Goal: Communication & Community: Share content

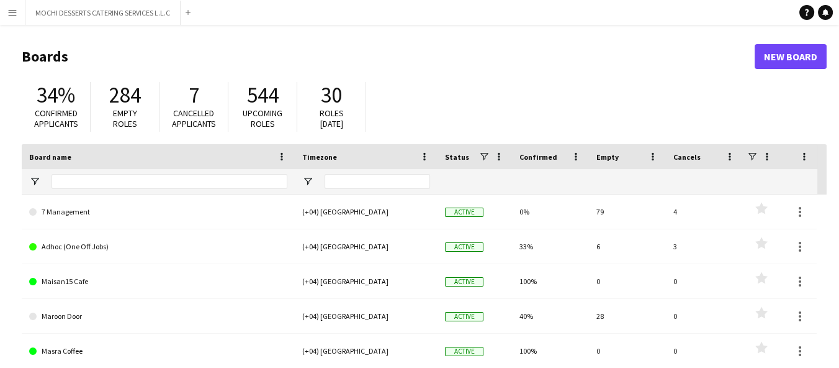
click at [10, 17] on app-icon "Menu" at bounding box center [12, 12] width 10 height 10
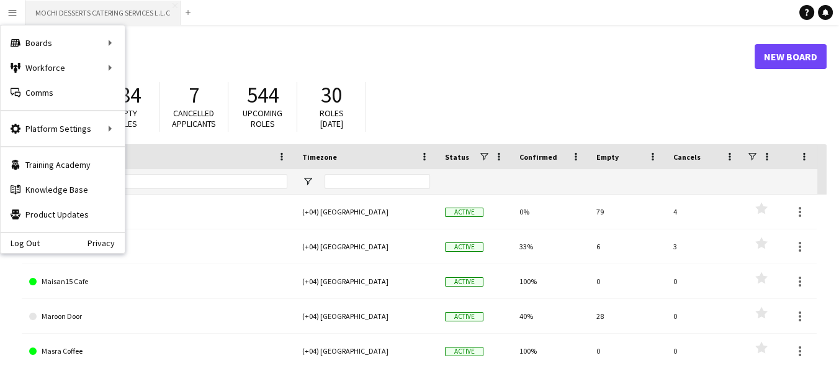
click at [129, 14] on button "MOCHI DESSERTS CATERING SERVICES L.L.C Close" at bounding box center [102, 13] width 155 height 24
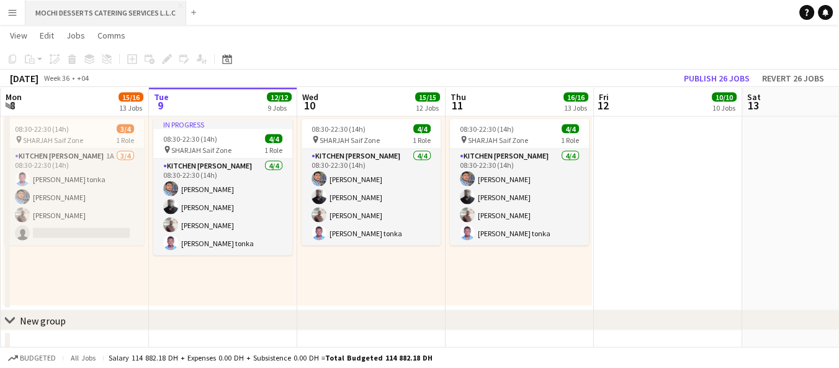
scroll to position [3225, 0]
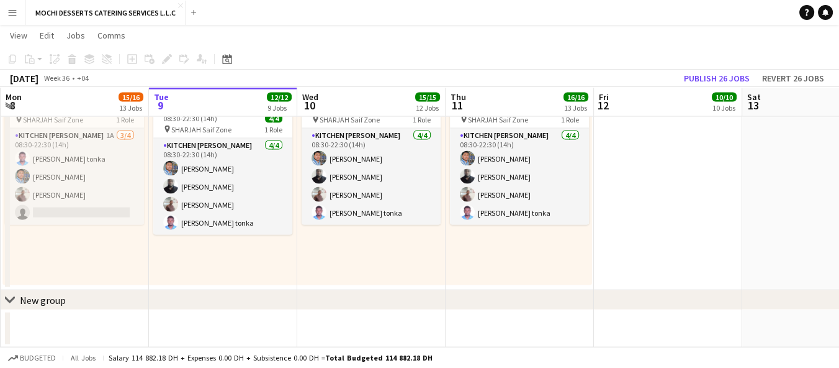
click at [12, 11] on app-icon "Menu" at bounding box center [12, 12] width 10 height 10
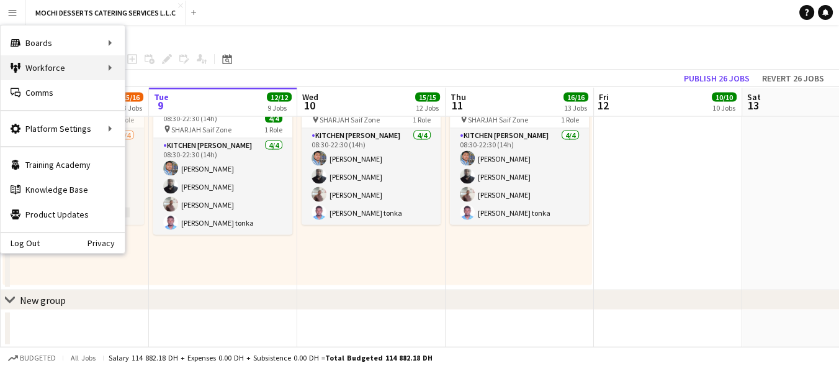
click at [27, 66] on div "Workforce Workforce" at bounding box center [63, 67] width 124 height 25
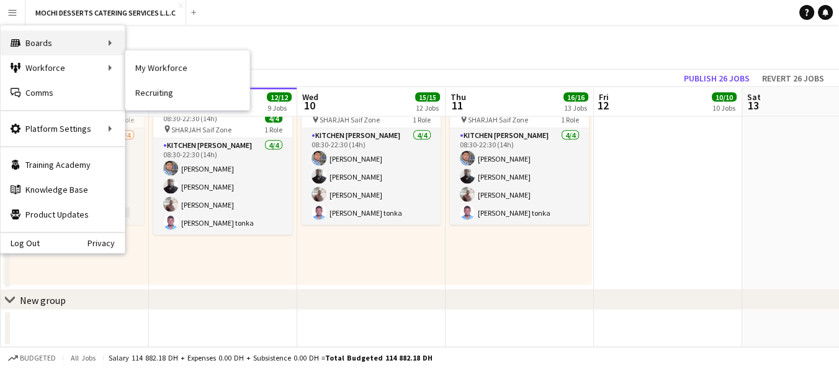
click at [62, 38] on div "Boards Boards" at bounding box center [63, 42] width 124 height 25
click at [150, 68] on link "All jobs" at bounding box center [187, 67] width 124 height 25
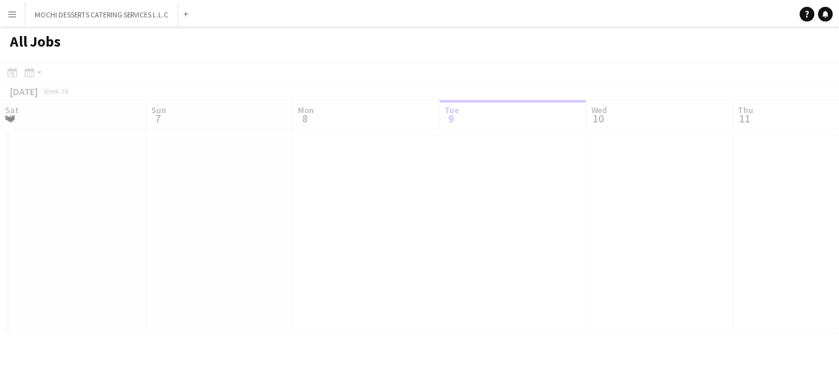
scroll to position [0, 296]
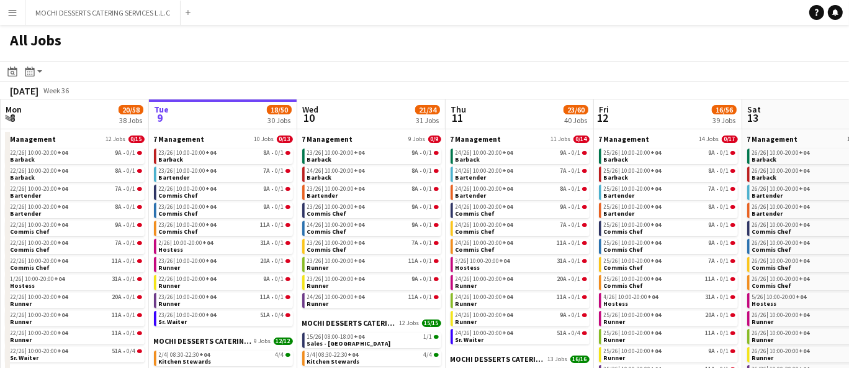
click at [14, 13] on app-icon "Menu" at bounding box center [12, 12] width 10 height 10
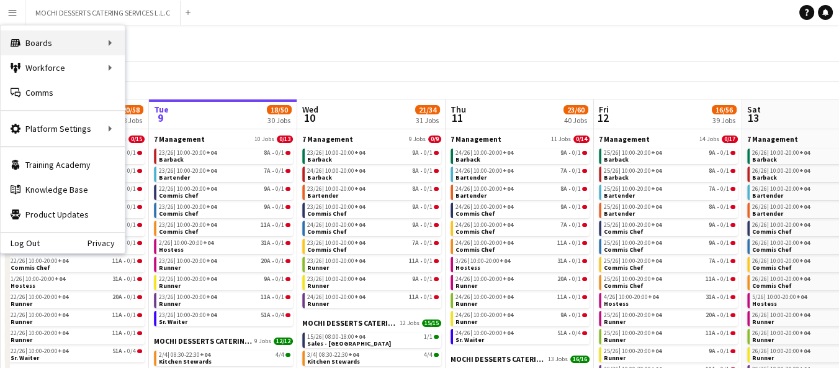
click at [47, 38] on div "Boards Boards" at bounding box center [63, 42] width 124 height 25
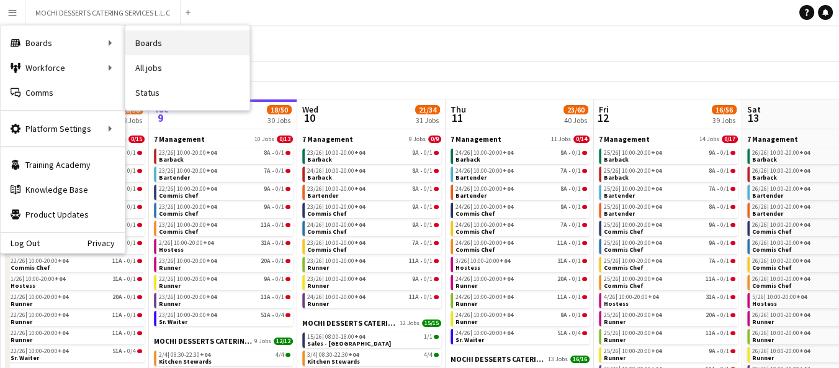
click at [155, 42] on link "Boards" at bounding box center [187, 42] width 124 height 25
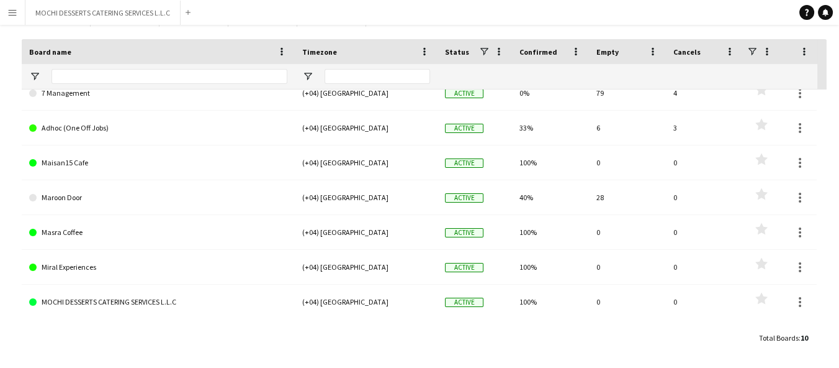
scroll to position [14, 0]
click at [53, 192] on link "Maroon Door" at bounding box center [158, 197] width 258 height 35
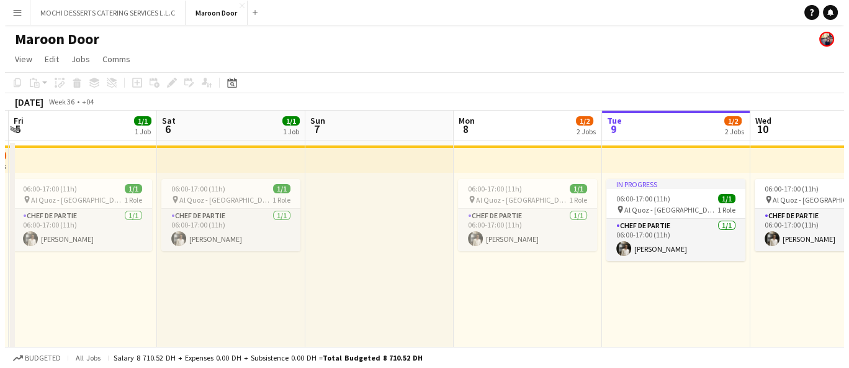
scroll to position [0, 290]
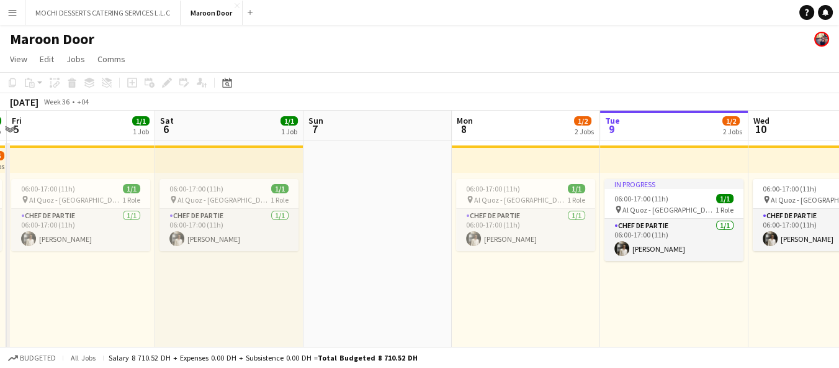
click at [11, 4] on button "Menu" at bounding box center [12, 12] width 25 height 25
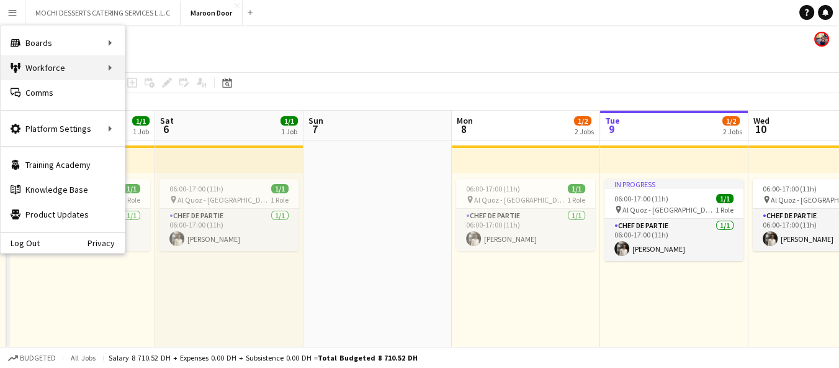
click at [68, 70] on div "Workforce Workforce" at bounding box center [63, 67] width 124 height 25
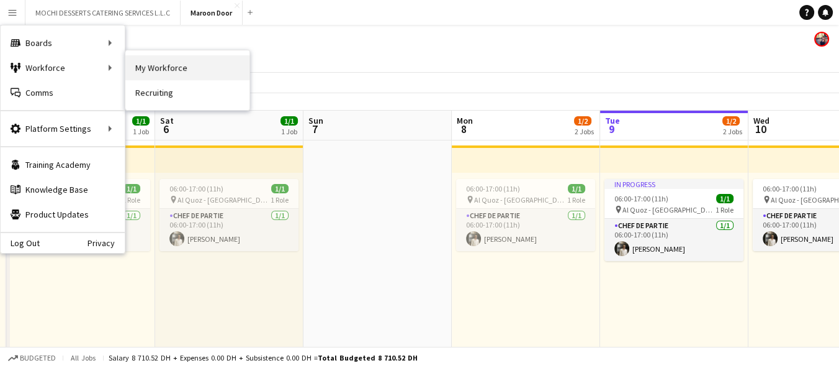
click at [154, 65] on link "My Workforce" at bounding box center [187, 67] width 124 height 25
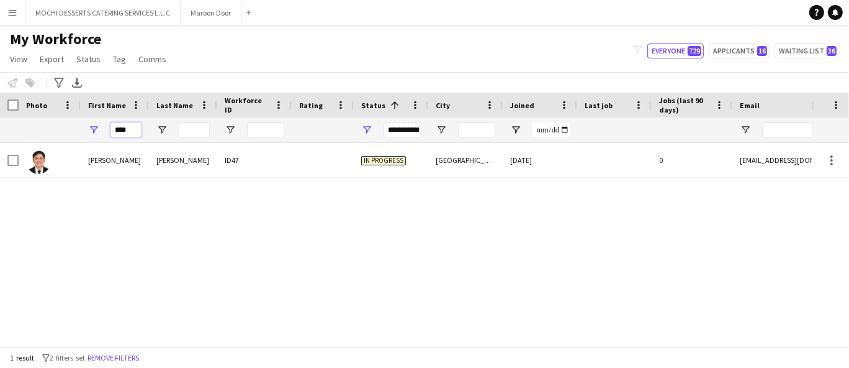
click at [120, 130] on input "****" at bounding box center [126, 129] width 31 height 15
click at [121, 128] on input "****" at bounding box center [126, 129] width 31 height 15
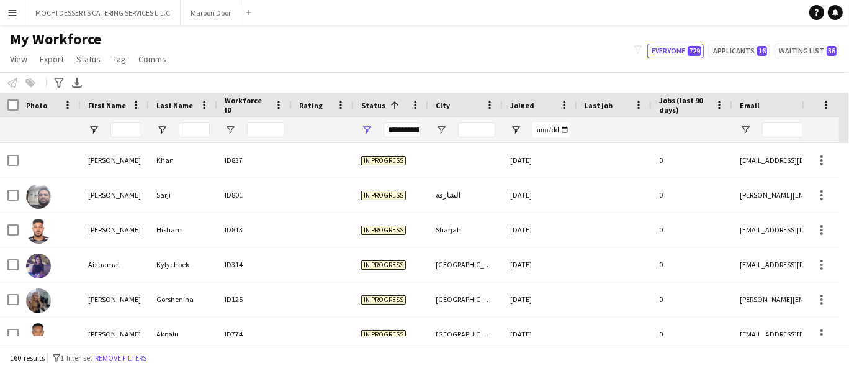
click at [20, 89] on div "Notify workforce Add to tag Select at least one crew to tag him or her. Advance…" at bounding box center [424, 82] width 849 height 20
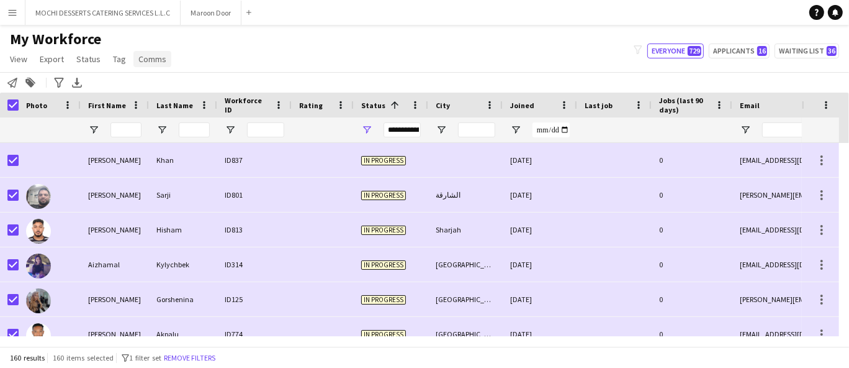
click at [155, 58] on span "Comms" at bounding box center [152, 58] width 28 height 11
click at [158, 91] on span "Send notification" at bounding box center [173, 85] width 63 height 11
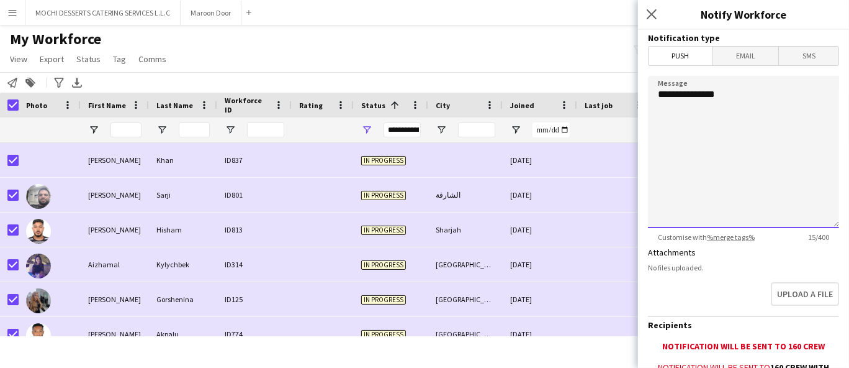
click at [766, 166] on textarea "**********" at bounding box center [743, 152] width 191 height 152
paste textarea "**********"
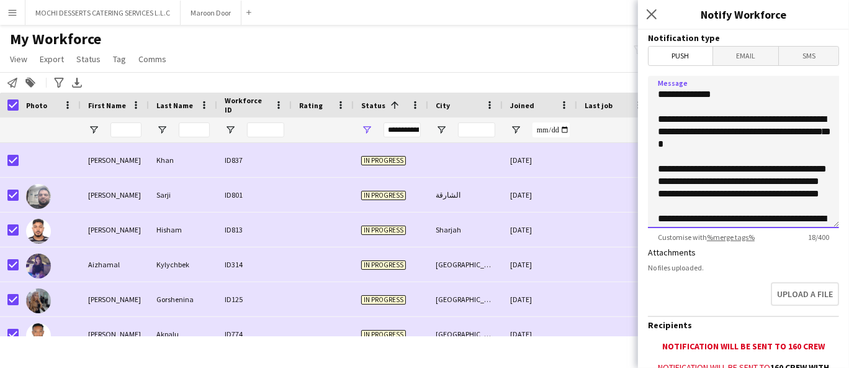
scroll to position [110, 0]
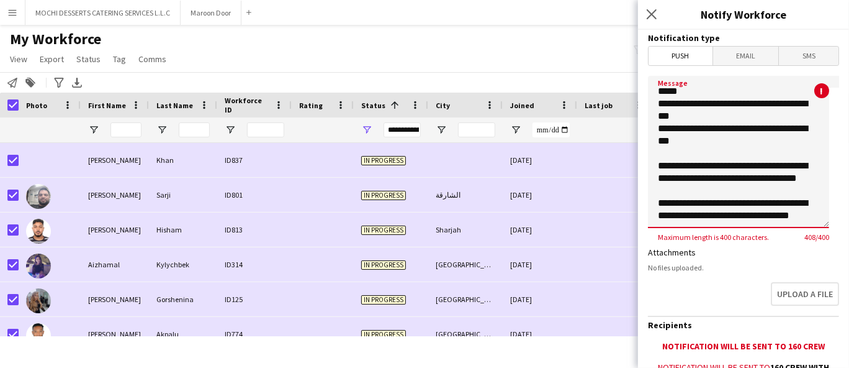
click at [800, 207] on textarea "**********" at bounding box center [738, 152] width 181 height 152
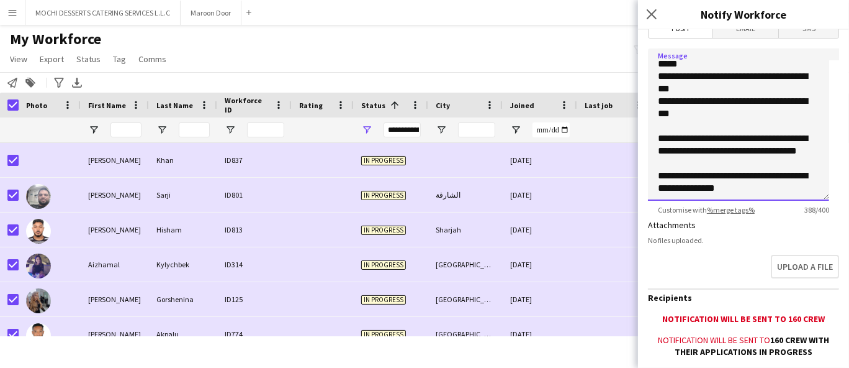
scroll to position [30, 0]
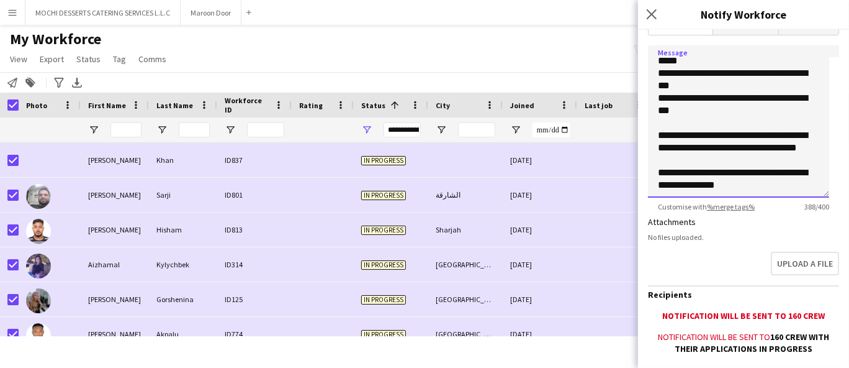
click at [782, 188] on textarea "**********" at bounding box center [738, 121] width 181 height 152
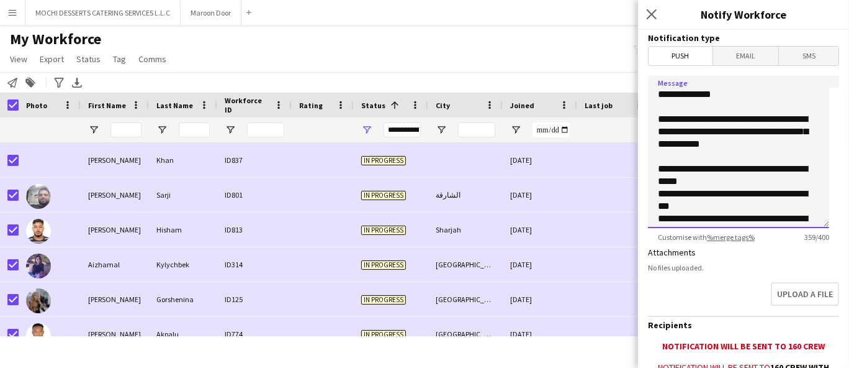
scroll to position [143, 0]
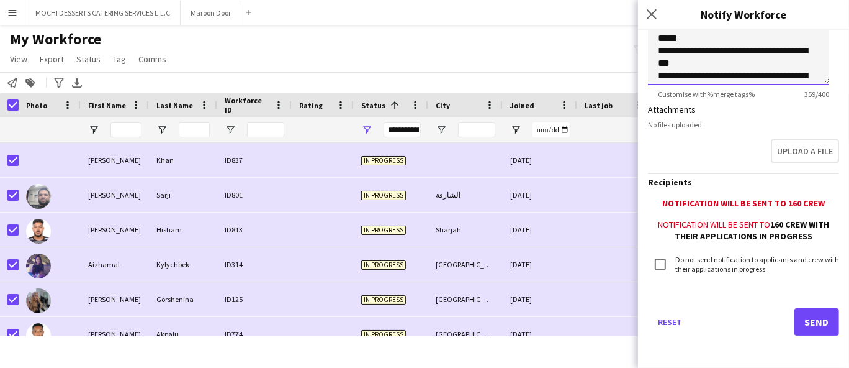
type textarea "**********"
click at [810, 320] on button "Send" at bounding box center [817, 321] width 45 height 27
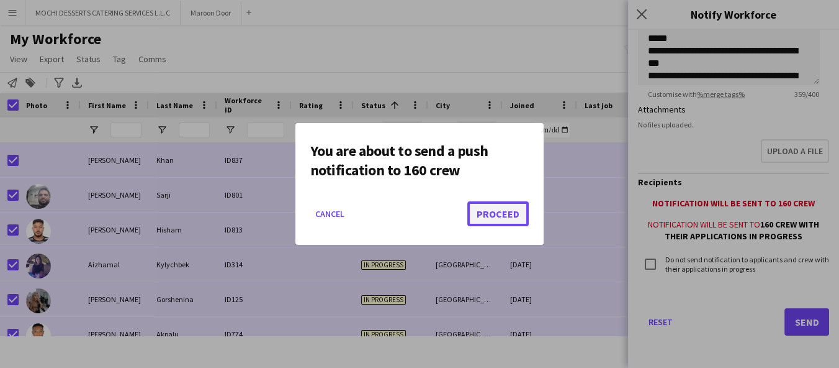
click at [497, 217] on button "Proceed" at bounding box center [498, 213] width 61 height 25
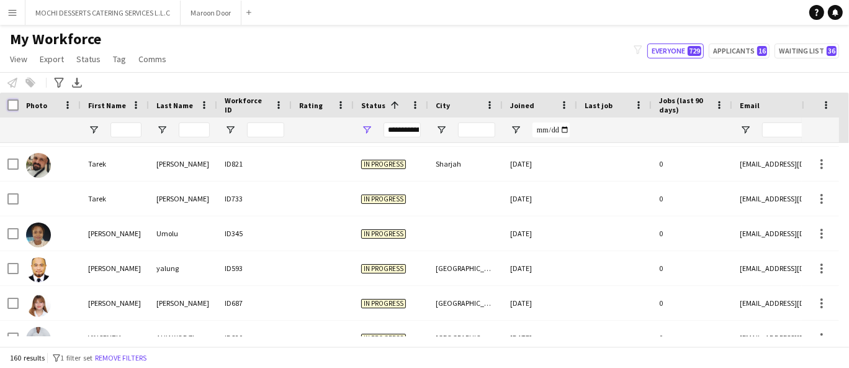
scroll to position [5225, 0]
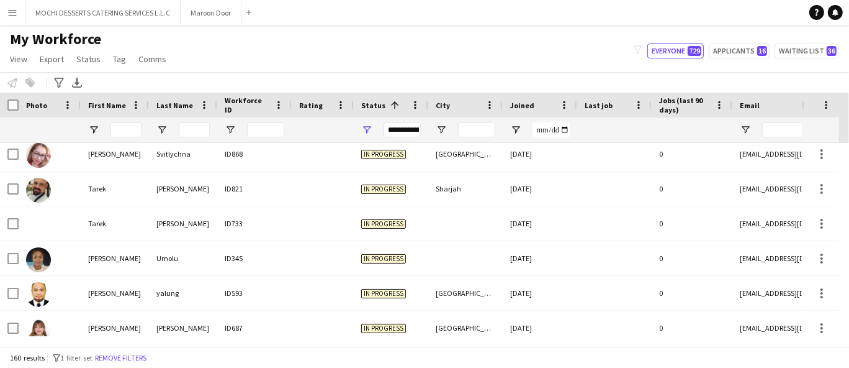
click at [456, 228] on div at bounding box center [465, 223] width 75 height 34
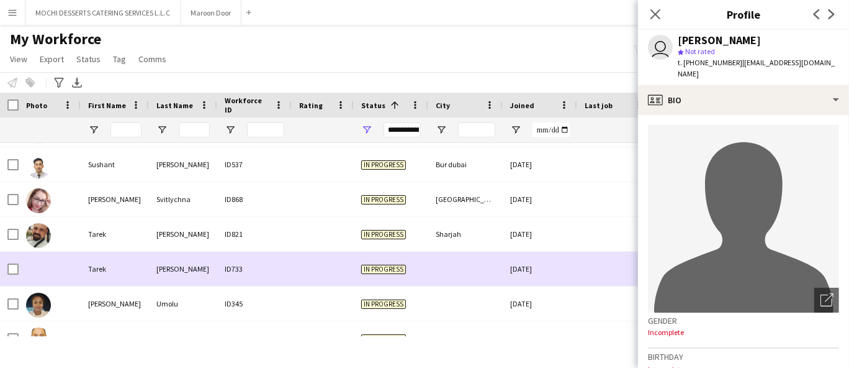
click at [458, 204] on div "[GEOGRAPHIC_DATA]" at bounding box center [465, 199] width 75 height 34
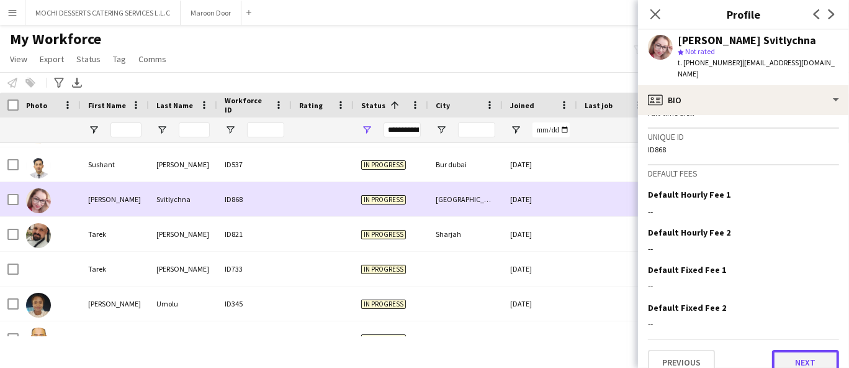
click at [797, 356] on button "Next" at bounding box center [805, 362] width 67 height 25
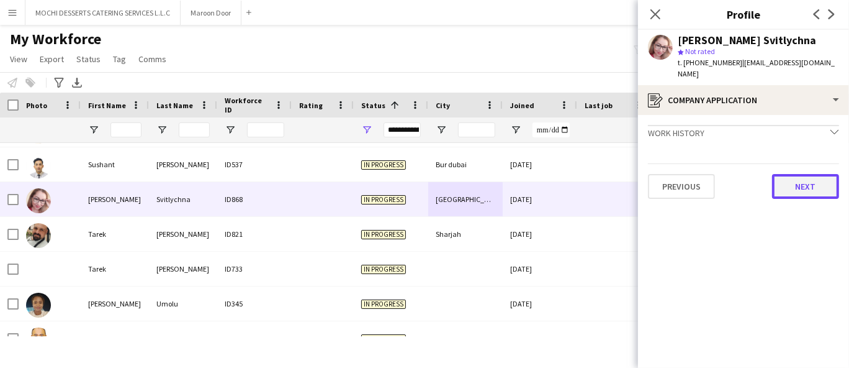
click at [818, 176] on button "Next" at bounding box center [805, 186] width 67 height 25
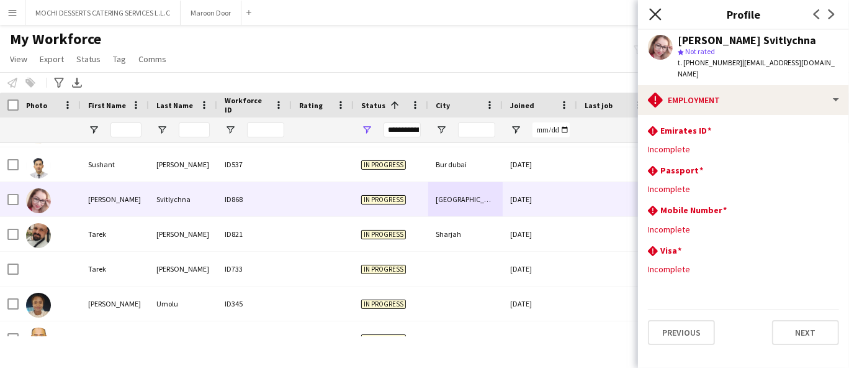
click at [653, 12] on icon at bounding box center [655, 14] width 12 height 12
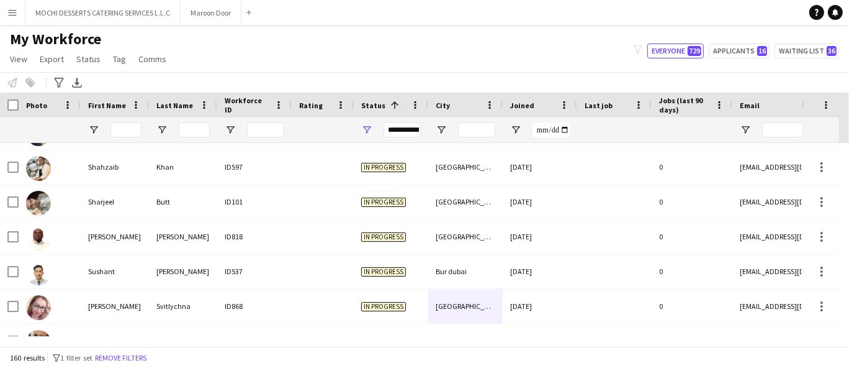
click at [474, 287] on div "Bur dubai" at bounding box center [465, 271] width 75 height 34
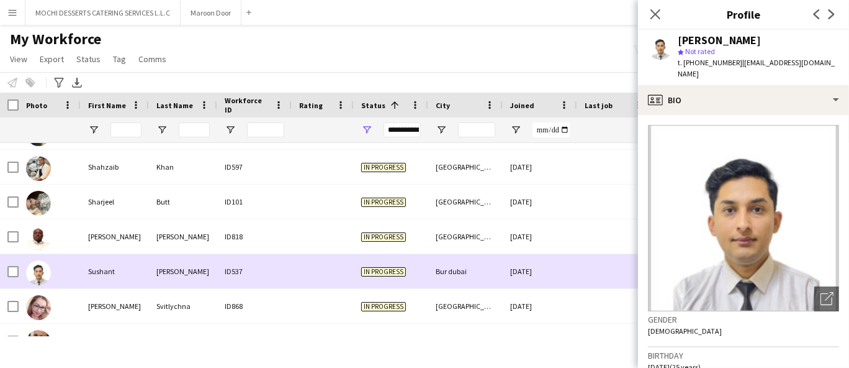
click at [464, 318] on div "[GEOGRAPHIC_DATA]" at bounding box center [465, 306] width 75 height 34
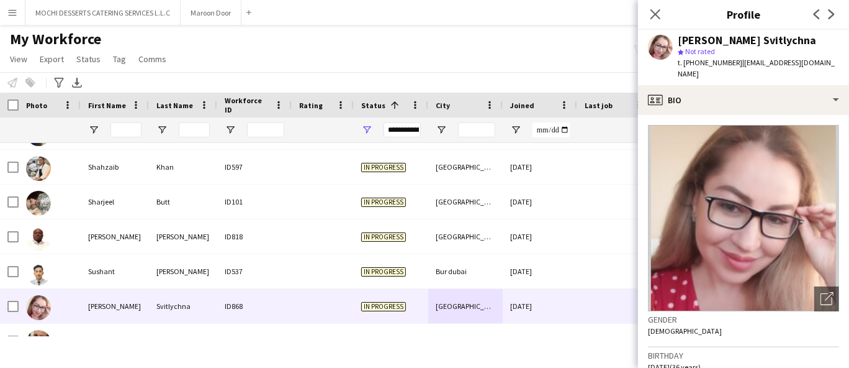
click at [695, 65] on span "t. [PHONE_NUMBER]" at bounding box center [710, 62] width 65 height 9
copy span "971502346490"
click at [542, 55] on div "My Workforce View Views Default view New view Update view Delete view Edit name…" at bounding box center [424, 51] width 849 height 42
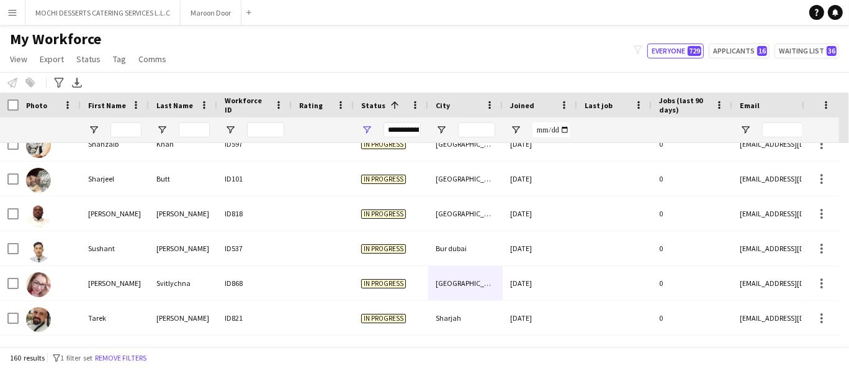
scroll to position [5095, 0]
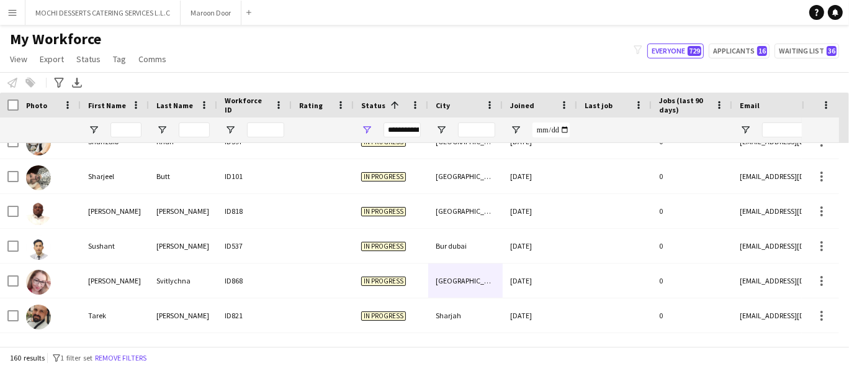
click at [484, 264] on div "[GEOGRAPHIC_DATA]" at bounding box center [465, 280] width 75 height 34
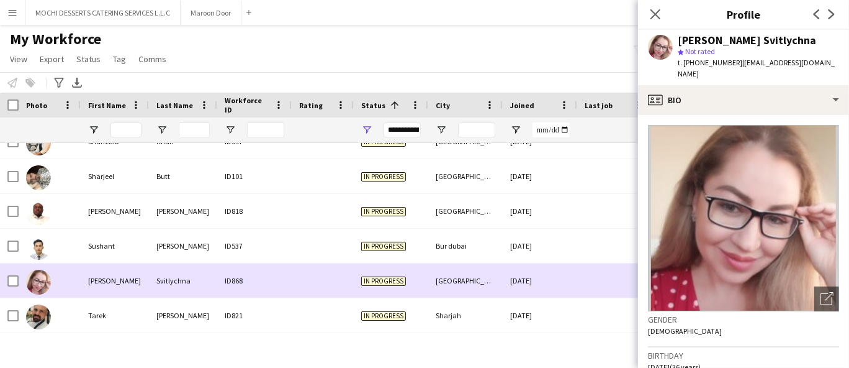
click at [508, 242] on div "[DATE]" at bounding box center [540, 245] width 75 height 34
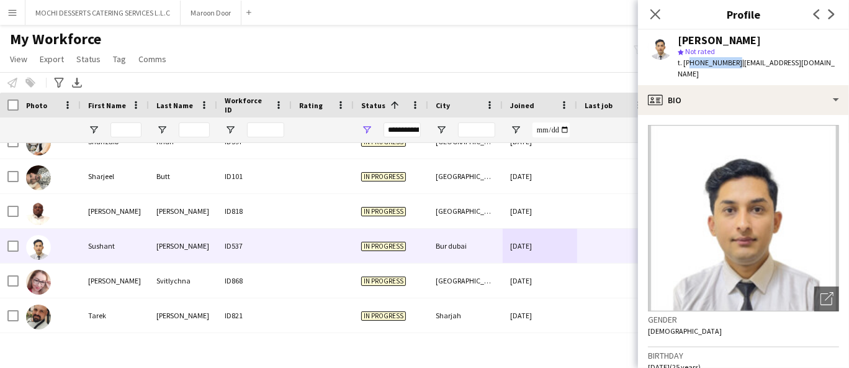
copy span "971555881958"
click at [547, 217] on div "[DATE]" at bounding box center [540, 211] width 75 height 34
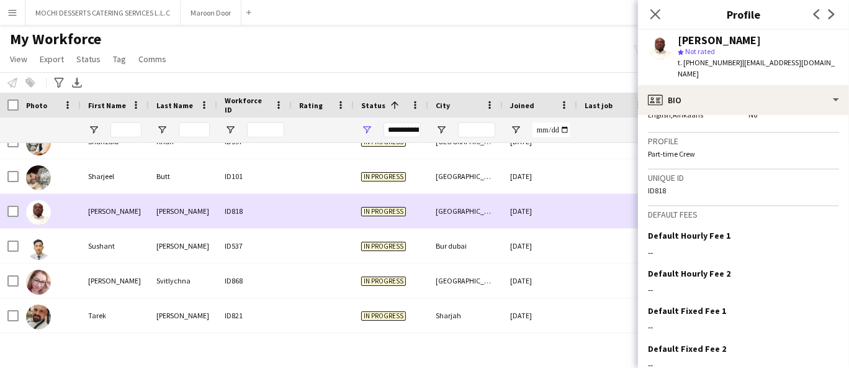
scroll to position [708, 0]
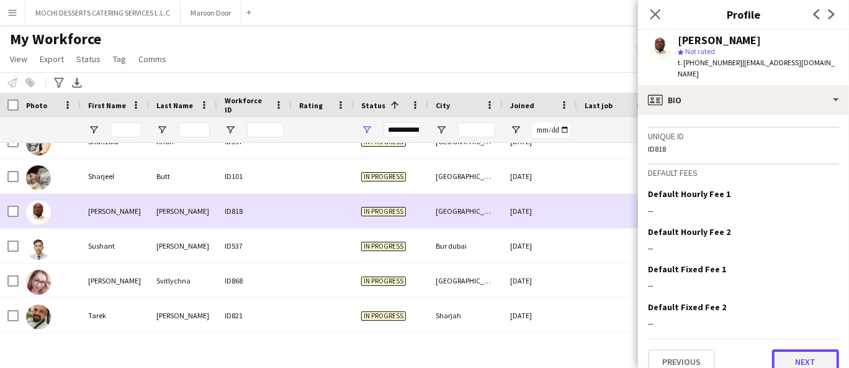
click at [798, 349] on button "Next" at bounding box center [805, 361] width 67 height 25
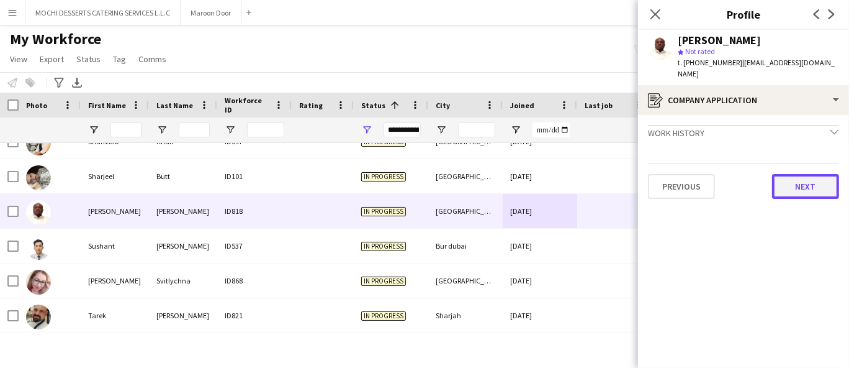
click at [805, 174] on button "Next" at bounding box center [805, 186] width 67 height 25
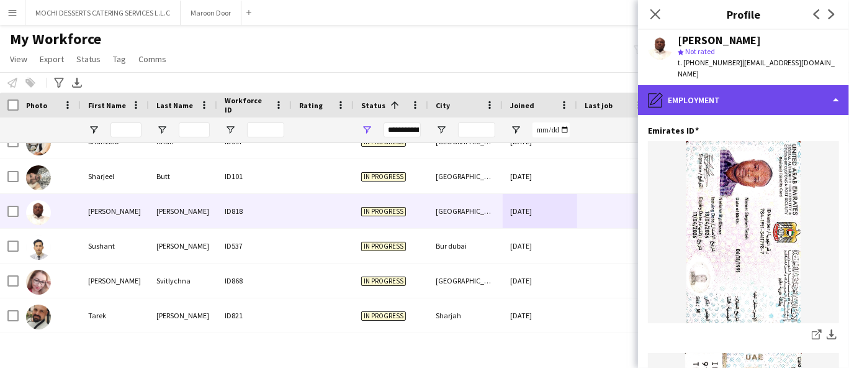
click at [787, 85] on div "pencil4 Employment" at bounding box center [743, 100] width 211 height 30
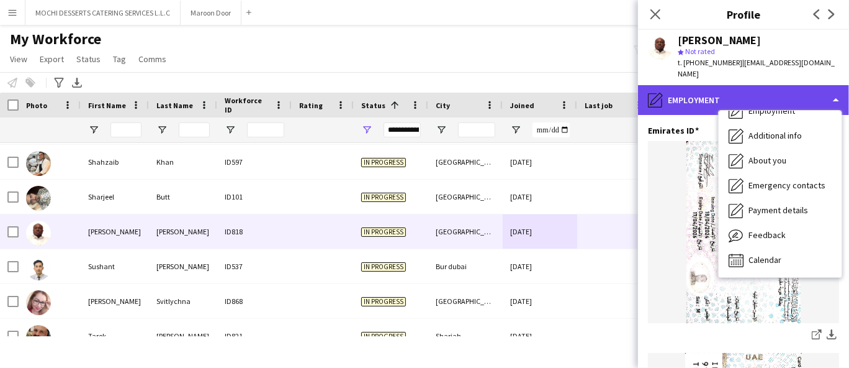
scroll to position [5074, 0]
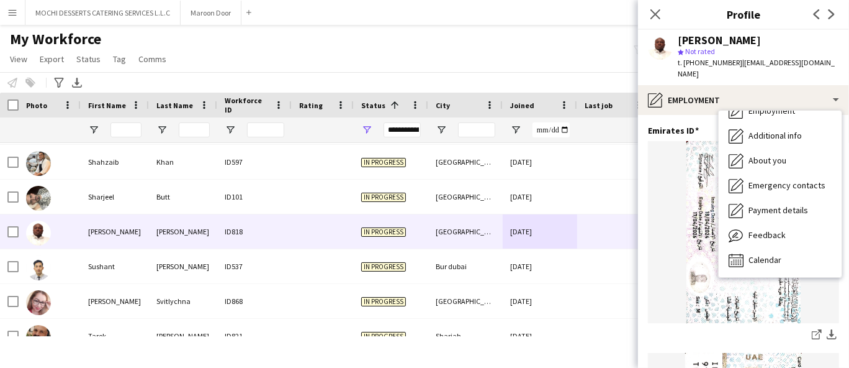
click at [510, 214] on div "[DATE]" at bounding box center [540, 231] width 75 height 34
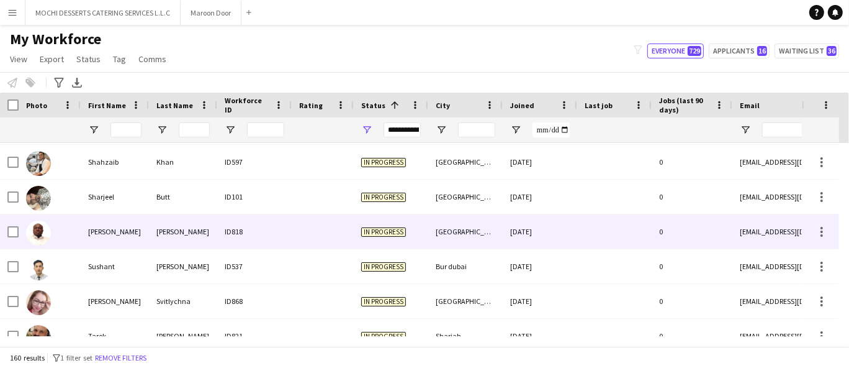
click at [545, 198] on div "[DATE]" at bounding box center [540, 196] width 75 height 34
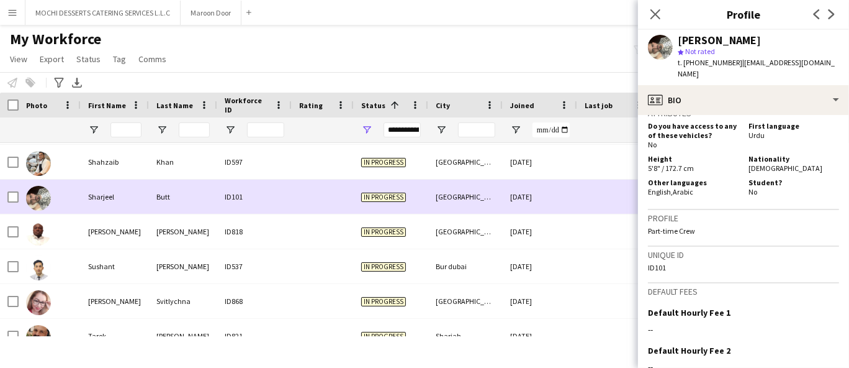
scroll to position [527, 0]
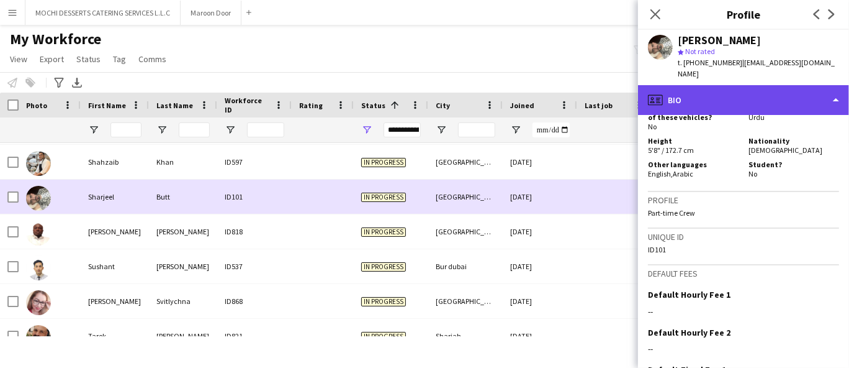
click at [836, 89] on div "profile Bio" at bounding box center [743, 100] width 211 height 30
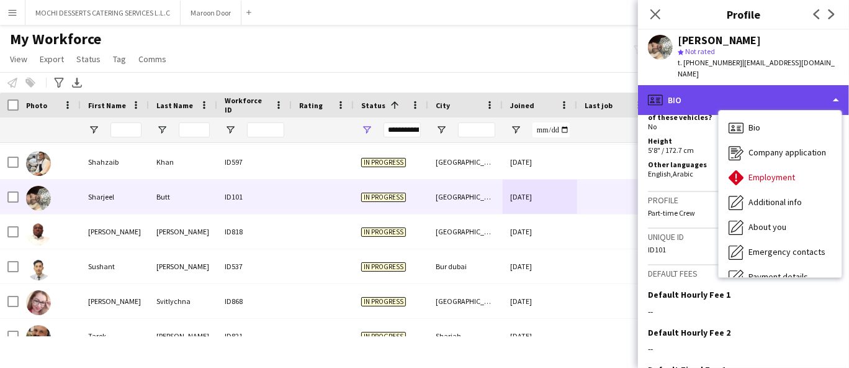
click at [707, 85] on div "profile Bio" at bounding box center [743, 100] width 211 height 30
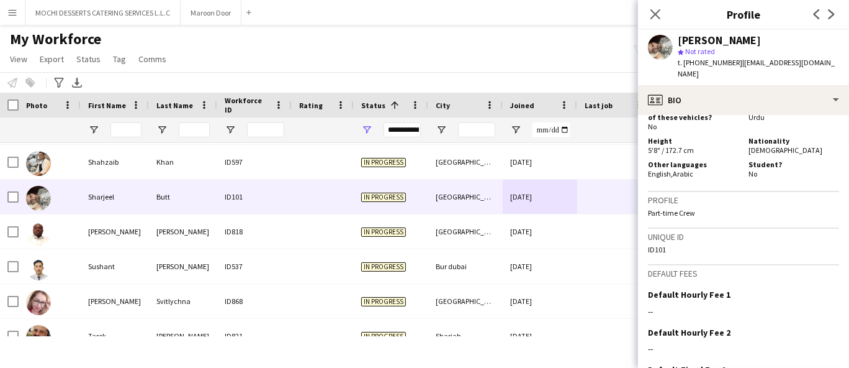
click at [717, 58] on span "t. [PHONE_NUMBER]" at bounding box center [710, 62] width 65 height 9
click at [719, 58] on span "t. [PHONE_NUMBER]" at bounding box center [710, 62] width 65 height 9
copy span "971564298518"
click at [276, 159] on div "ID597" at bounding box center [254, 162] width 75 height 34
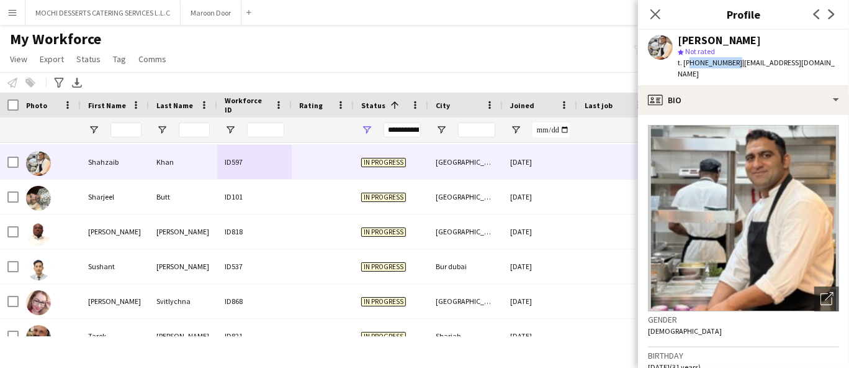
copy span "971543494197"
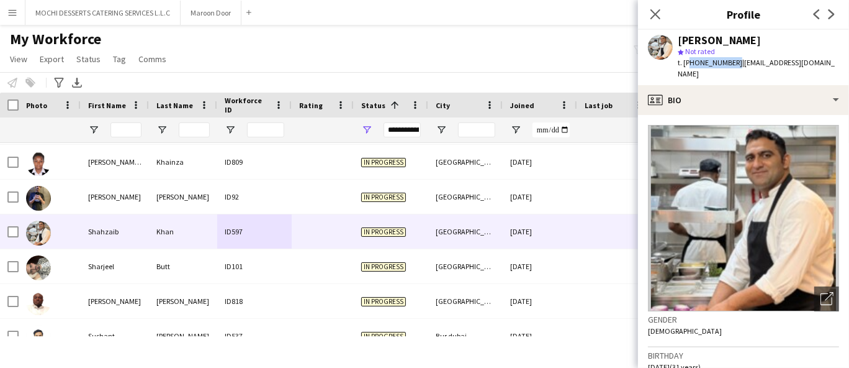
scroll to position [5005, 0]
click at [122, 195] on div "[PERSON_NAME]" at bounding box center [115, 196] width 68 height 34
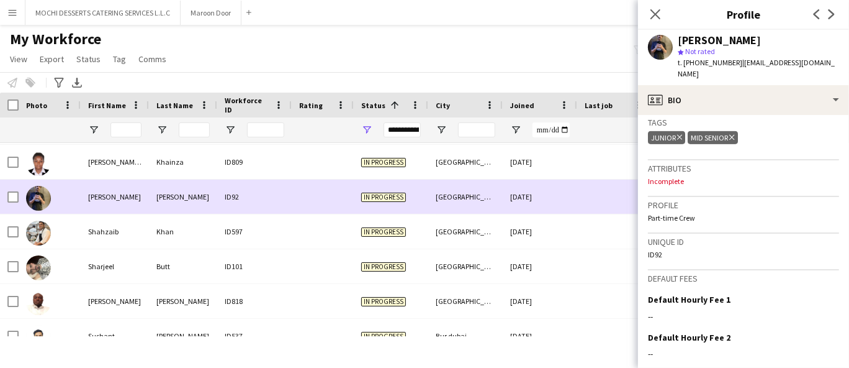
scroll to position [453, 0]
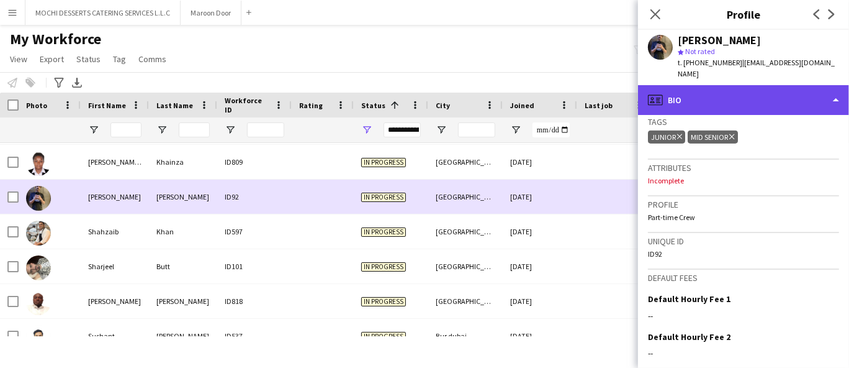
click at [799, 85] on div "profile Bio" at bounding box center [743, 100] width 211 height 30
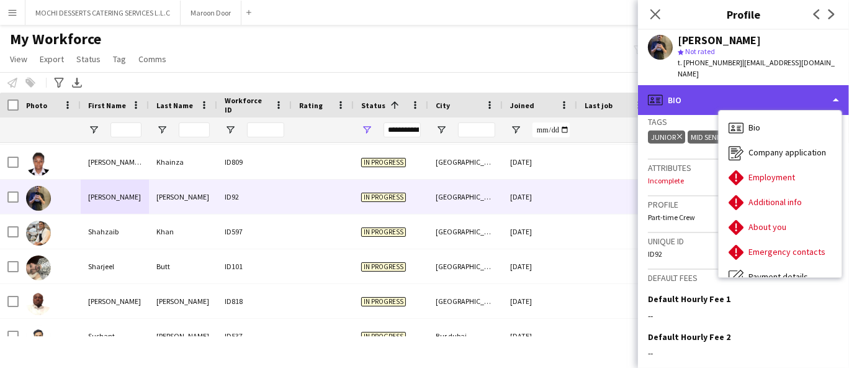
click at [819, 88] on div "profile Bio" at bounding box center [743, 100] width 211 height 30
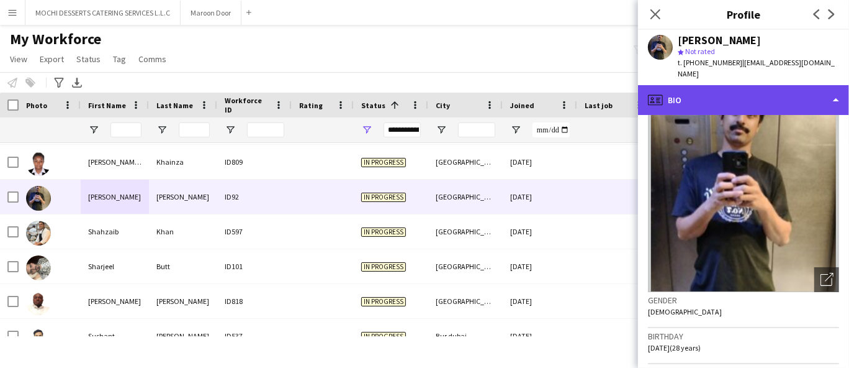
scroll to position [0, 0]
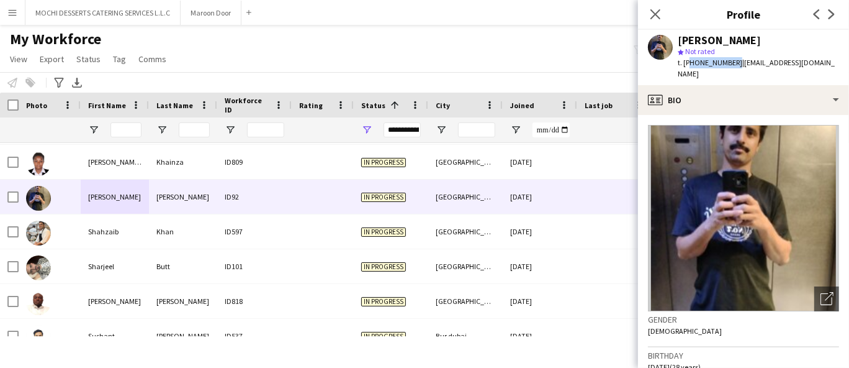
copy span "971565589125"
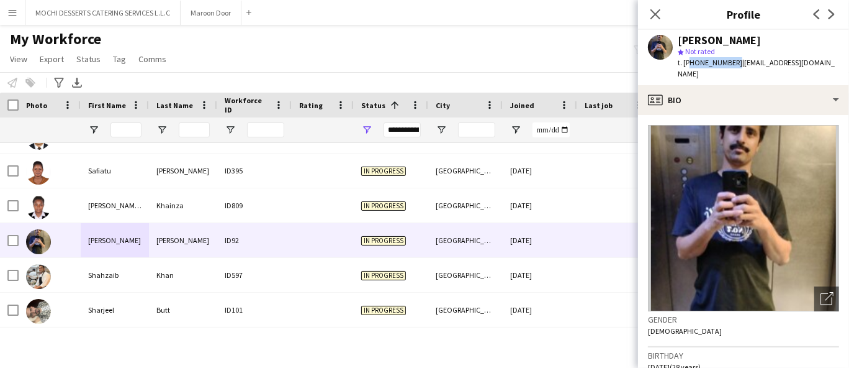
scroll to position [4959, 0]
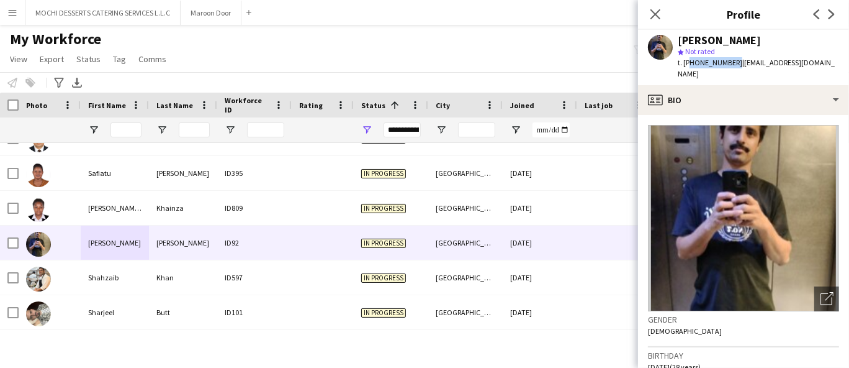
click at [103, 204] on div "[PERSON_NAME] [PERSON_NAME]" at bounding box center [115, 208] width 68 height 34
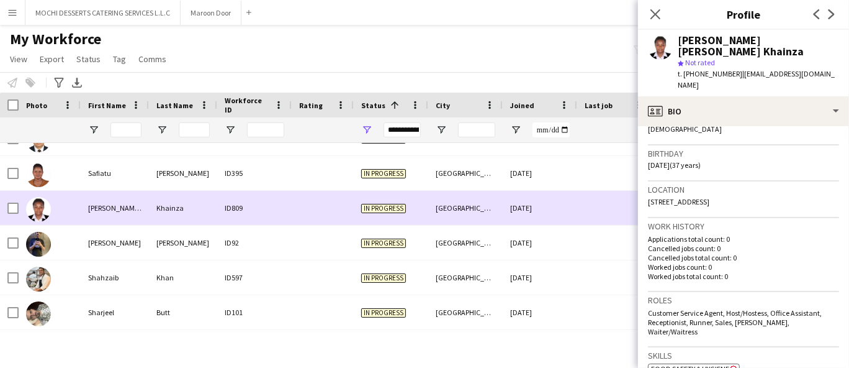
scroll to position [214, 0]
click at [71, 183] on div at bounding box center [50, 173] width 62 height 34
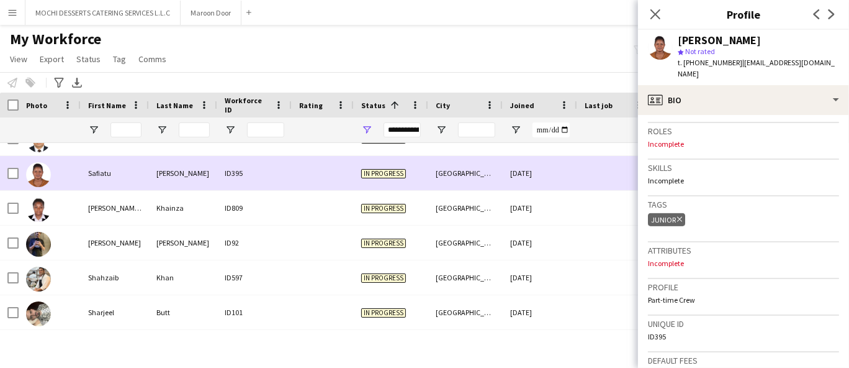
scroll to position [374, 0]
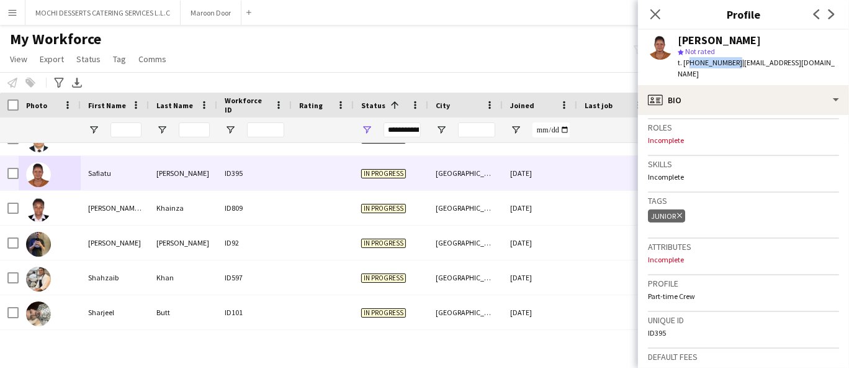
copy span "971568162785"
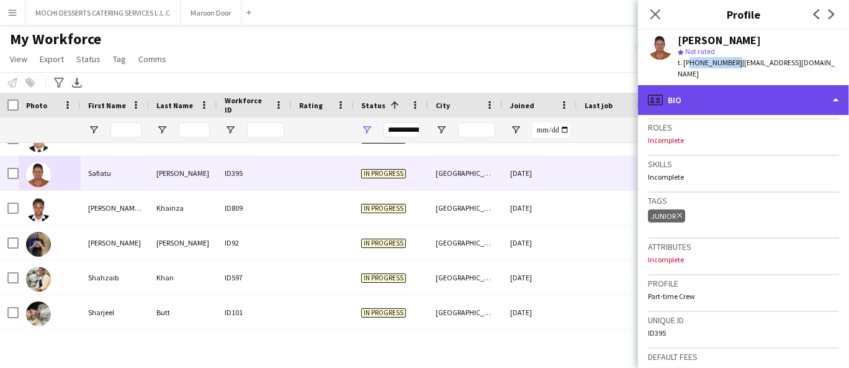
click at [774, 99] on div "profile Bio" at bounding box center [743, 100] width 211 height 30
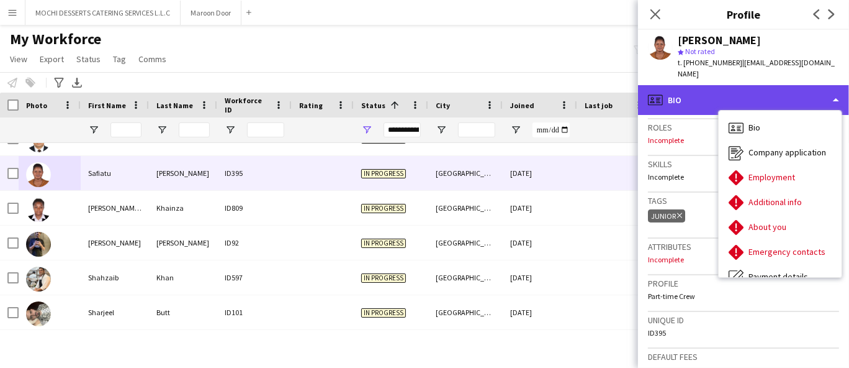
click at [808, 93] on div "profile Bio" at bounding box center [743, 100] width 211 height 30
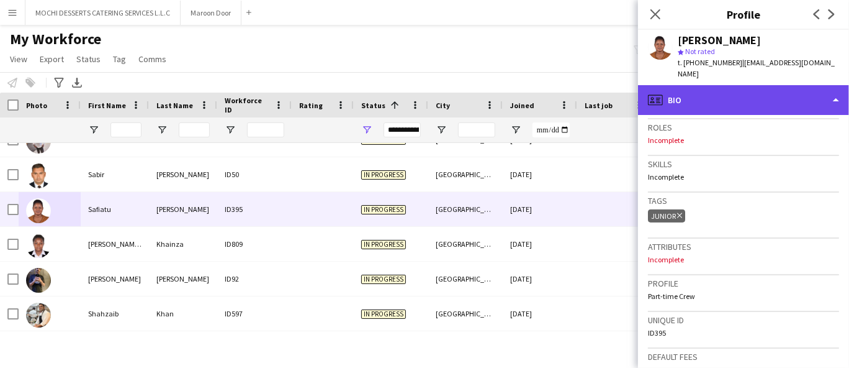
scroll to position [4922, 0]
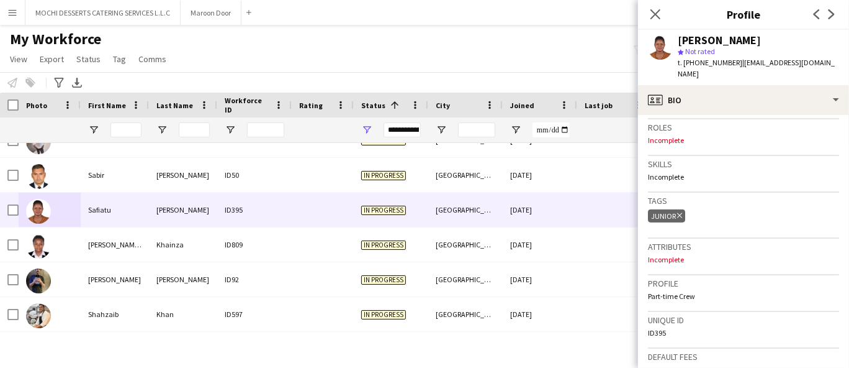
click at [283, 171] on div "ID50" at bounding box center [254, 175] width 75 height 34
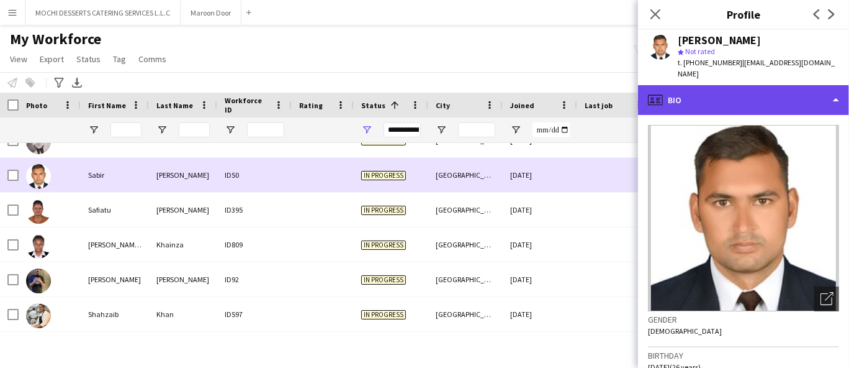
click at [782, 85] on div "profile Bio" at bounding box center [743, 100] width 211 height 30
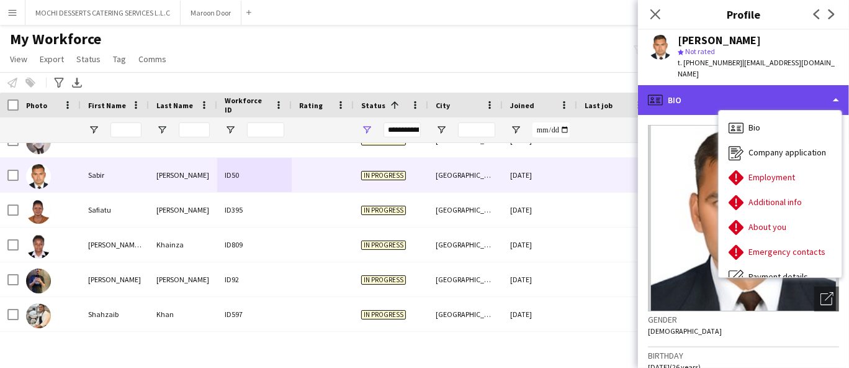
click at [778, 88] on div "profile Bio" at bounding box center [743, 100] width 211 height 30
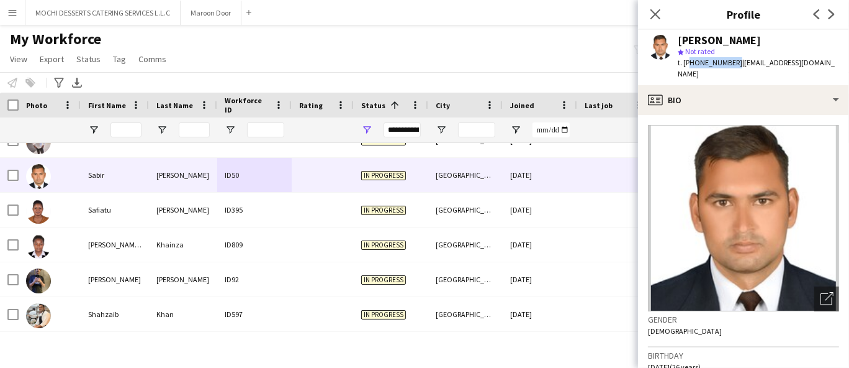
copy span "971554197216"
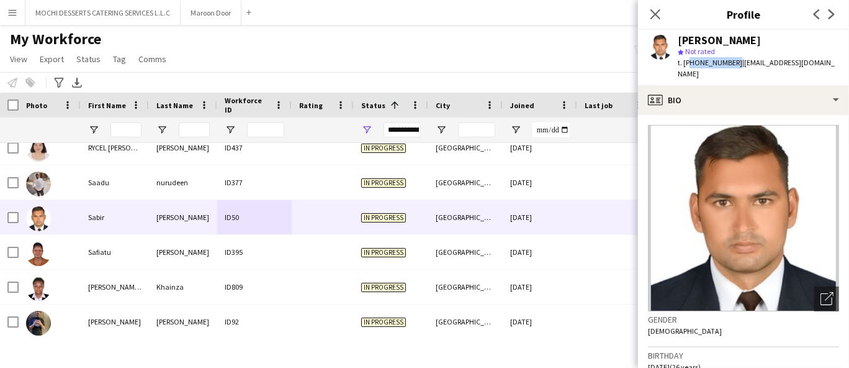
scroll to position [4879, 0]
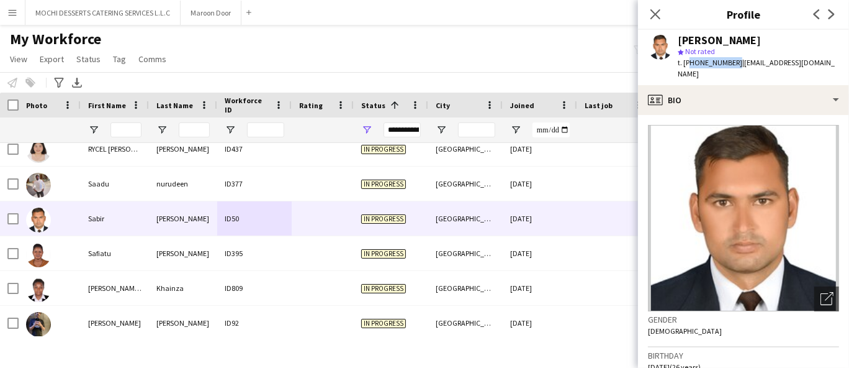
click at [305, 192] on div at bounding box center [323, 183] width 62 height 34
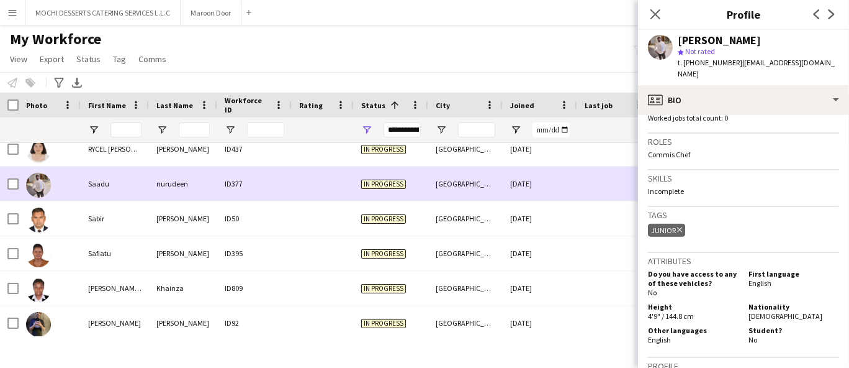
scroll to position [385, 0]
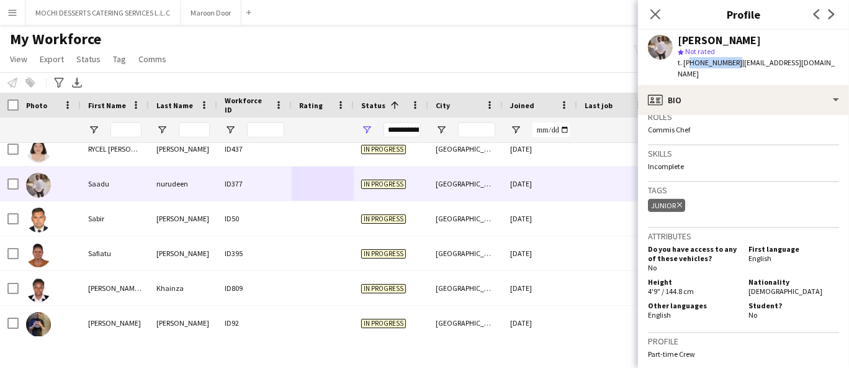
copy span "971543576266"
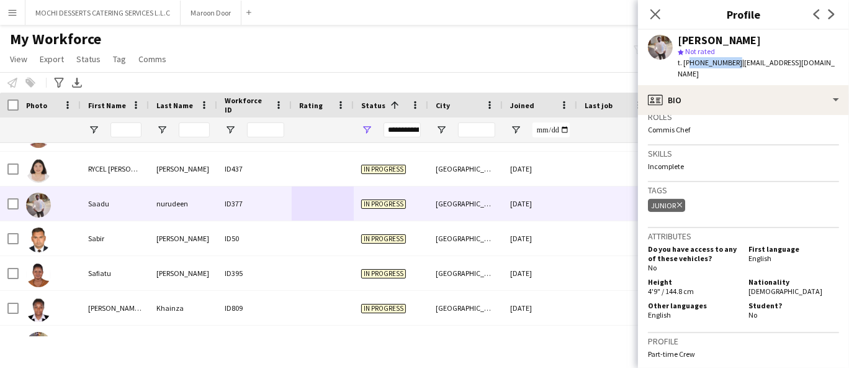
scroll to position [4858, 0]
click at [340, 167] on div at bounding box center [323, 169] width 62 height 34
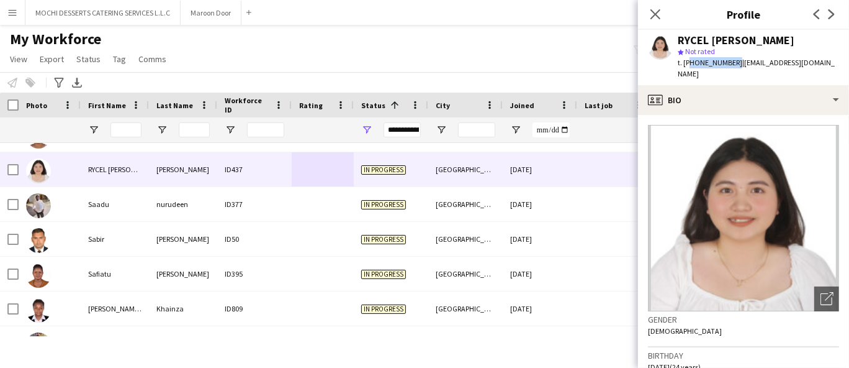
copy span "971561972754"
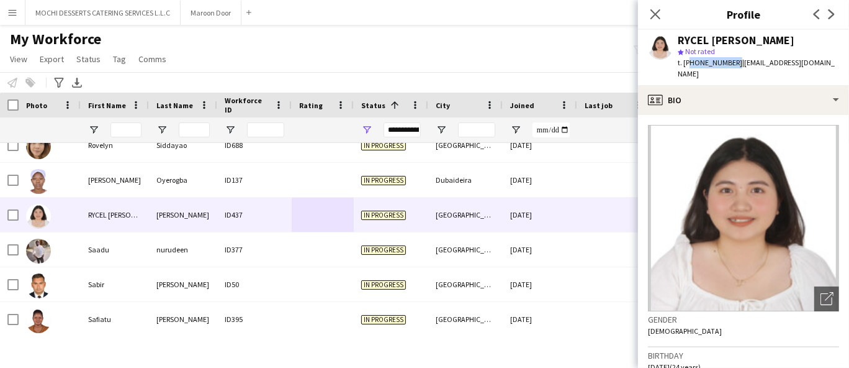
scroll to position [4813, 0]
click at [316, 179] on div at bounding box center [323, 180] width 62 height 34
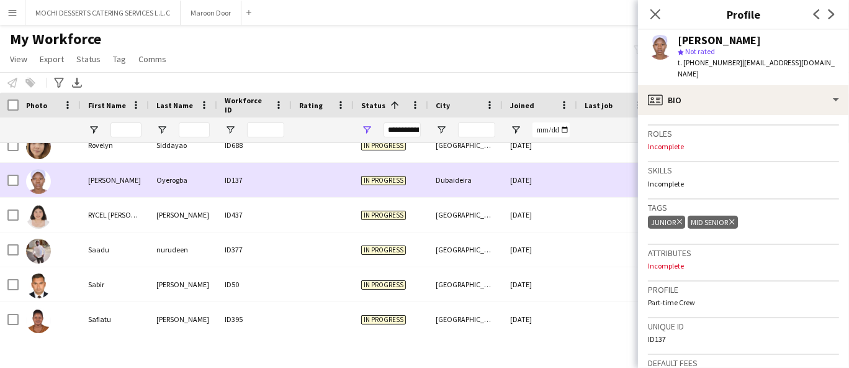
scroll to position [558, 0]
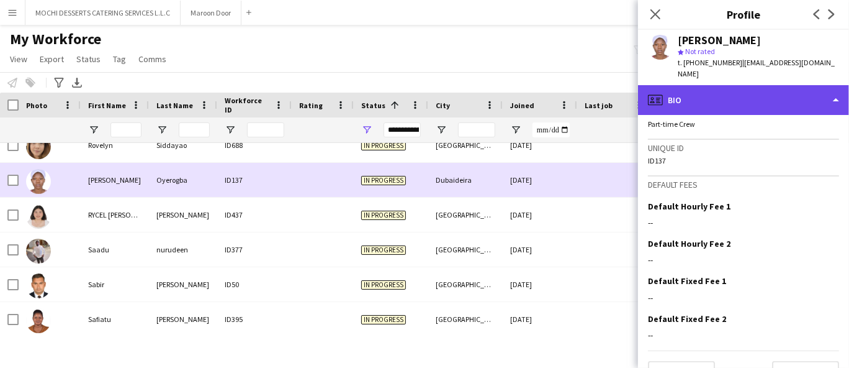
click at [699, 85] on div "profile Bio" at bounding box center [743, 100] width 211 height 30
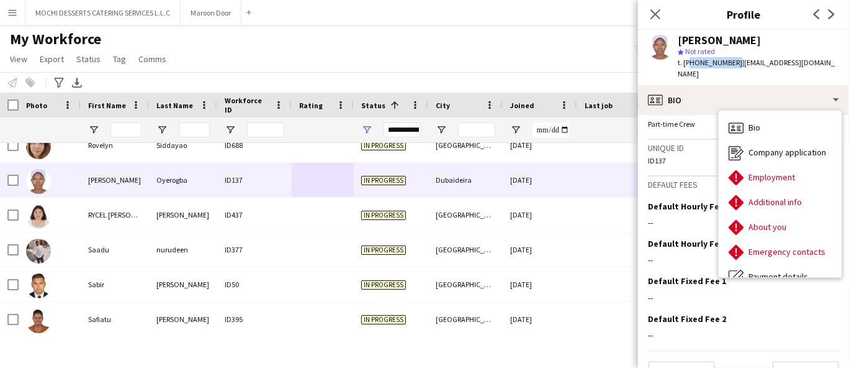
copy span "971529710355"
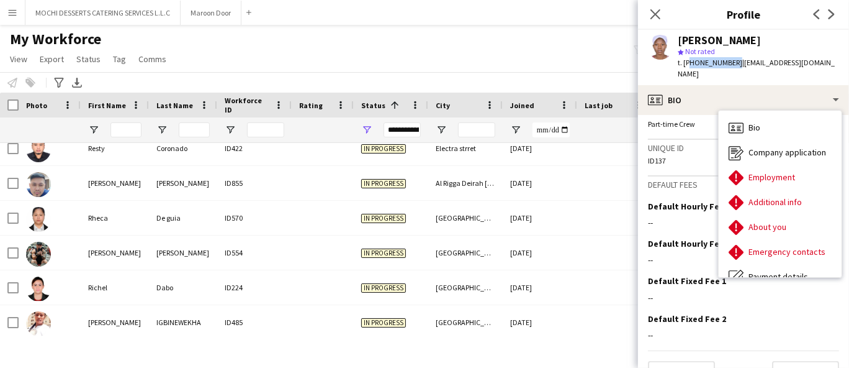
scroll to position [4421, 0]
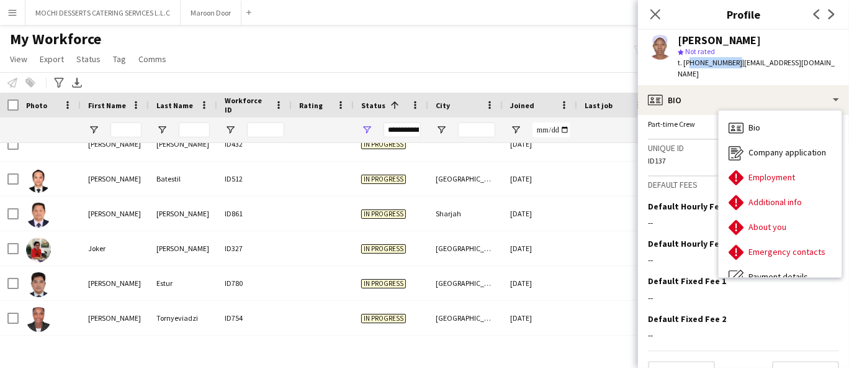
click at [574, 32] on div "My Workforce View Views Default view New view Update view Delete view Edit name…" at bounding box center [424, 51] width 849 height 42
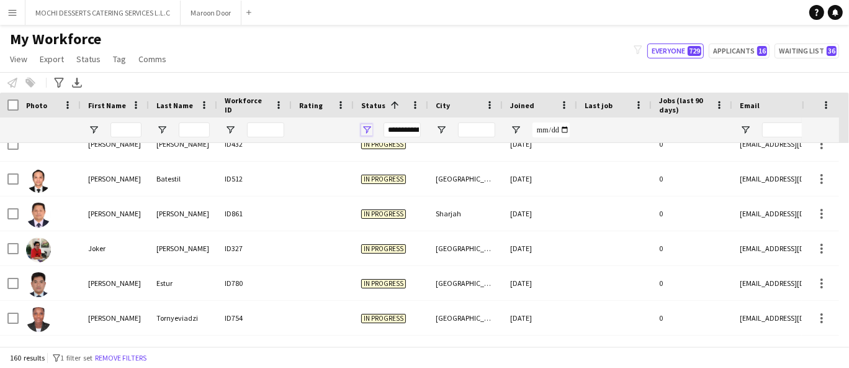
click at [364, 131] on span "Open Filter Menu" at bounding box center [366, 129] width 11 height 11
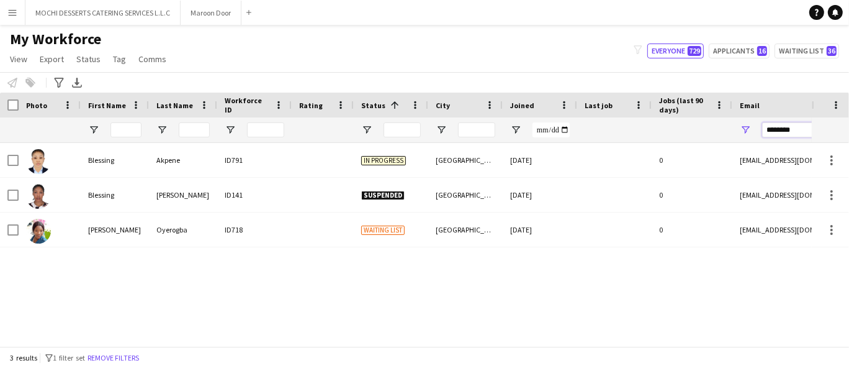
type input "********"
click at [708, 228] on div "0" at bounding box center [692, 229] width 81 height 34
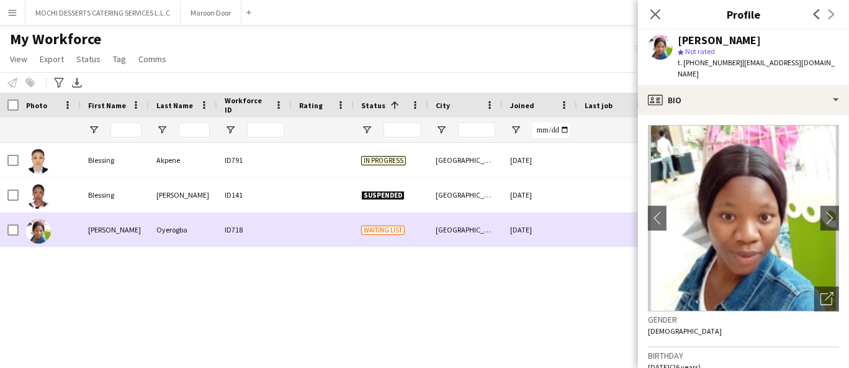
click at [585, 312] on div "[PERSON_NAME] ID718 Waiting list Dubai [DATE] 0 [EMAIL_ADDRESS][DOMAIN_NAME] Bl…" at bounding box center [406, 239] width 812 height 193
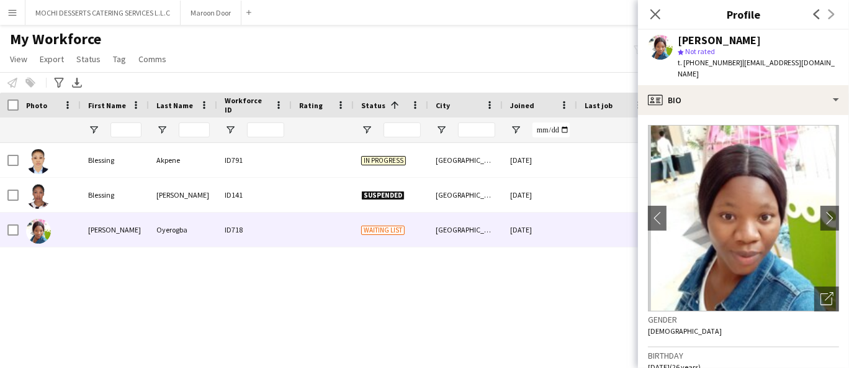
click at [651, 14] on icon "Close pop-in" at bounding box center [656, 14] width 10 height 10
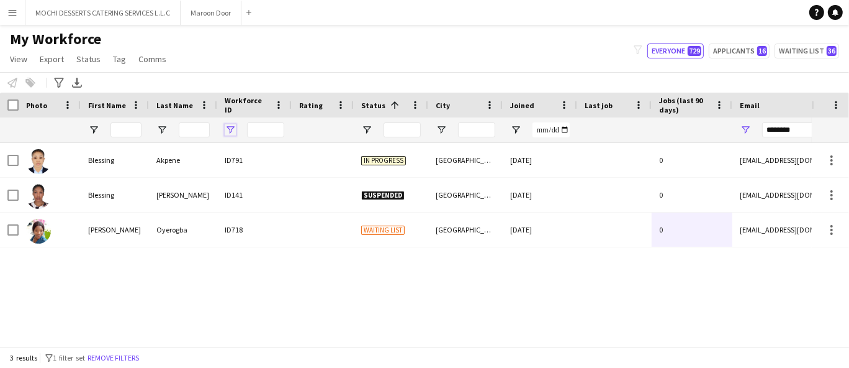
click at [230, 129] on span "Open Filter Menu" at bounding box center [230, 129] width 11 height 11
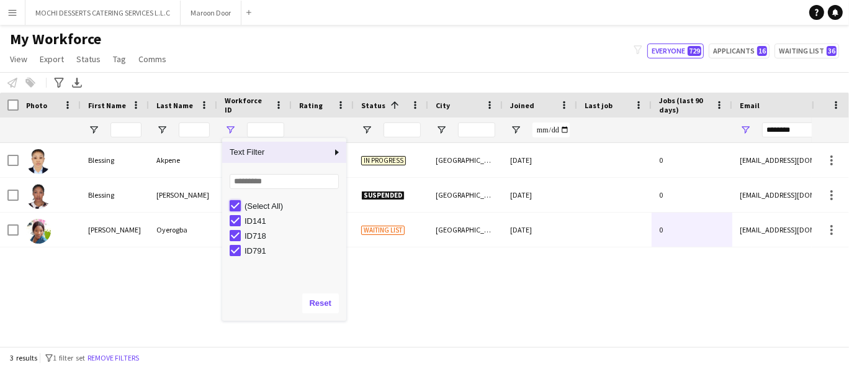
type input "***"
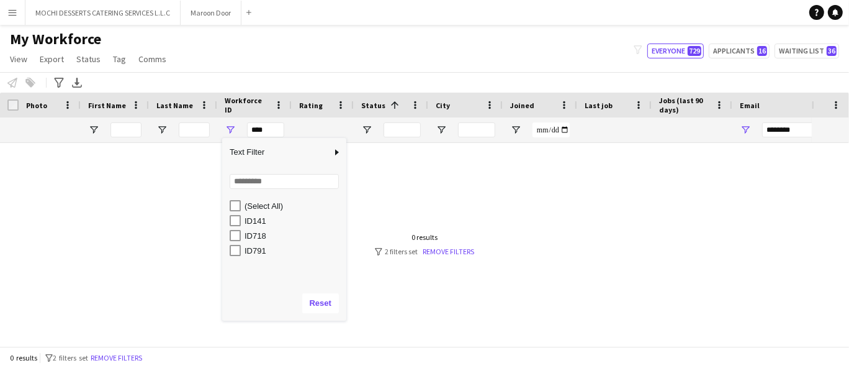
click at [192, 168] on div at bounding box center [406, 239] width 812 height 193
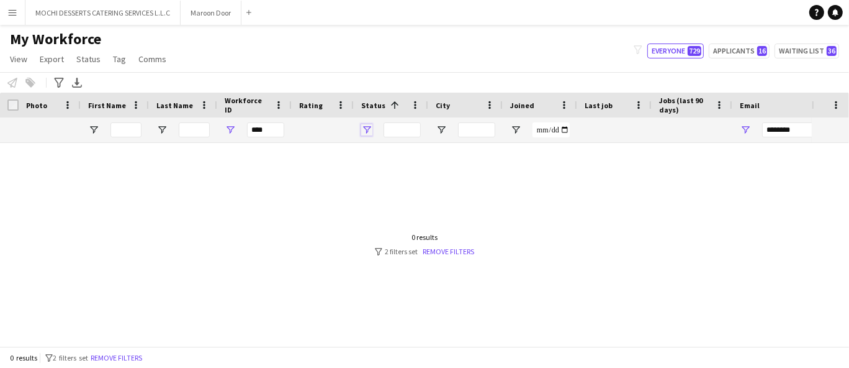
click at [369, 130] on span "Open Filter Menu" at bounding box center [366, 129] width 11 height 11
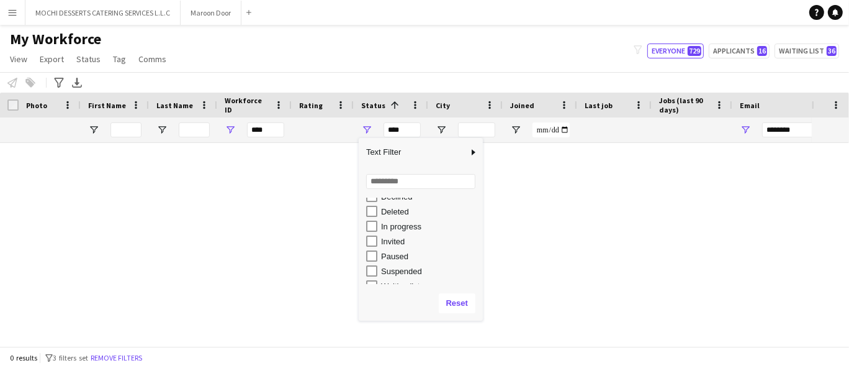
click at [412, 225] on div "In progress" at bounding box center [430, 226] width 98 height 9
type input "**********"
click at [561, 200] on div at bounding box center [406, 239] width 812 height 193
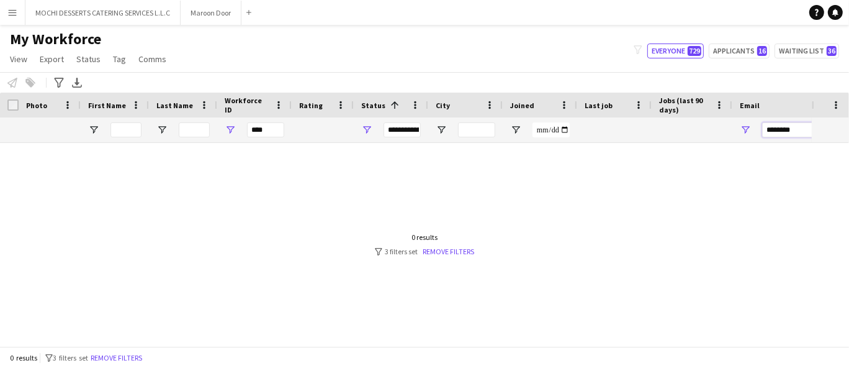
click at [631, 230] on div at bounding box center [406, 239] width 812 height 193
click at [274, 125] on div "***" at bounding box center [265, 129] width 37 height 15
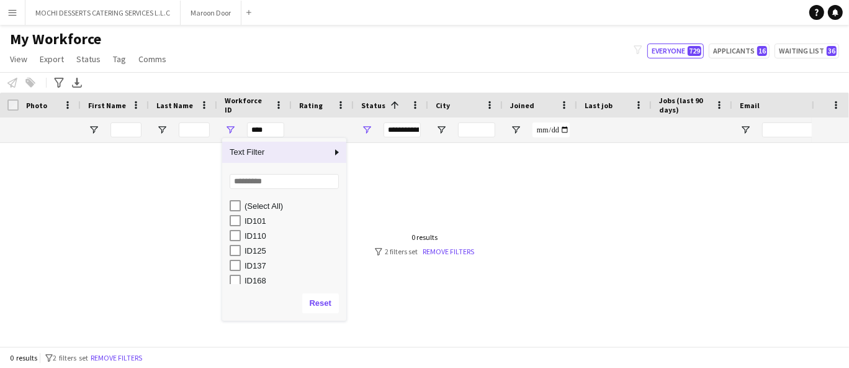
click at [419, 162] on div at bounding box center [406, 239] width 812 height 193
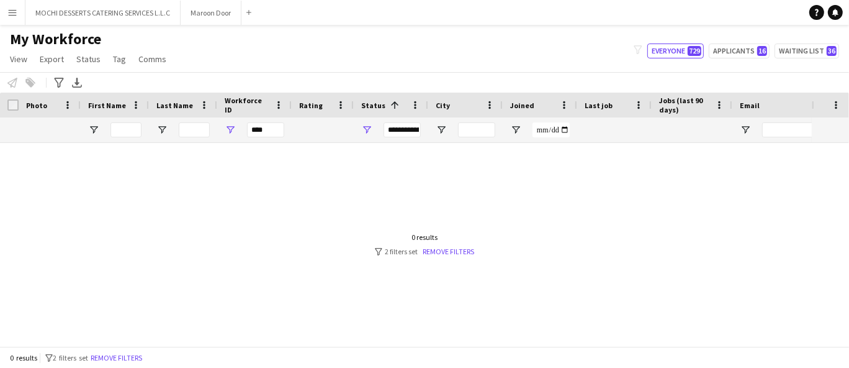
click at [398, 124] on div "**********" at bounding box center [402, 129] width 37 height 15
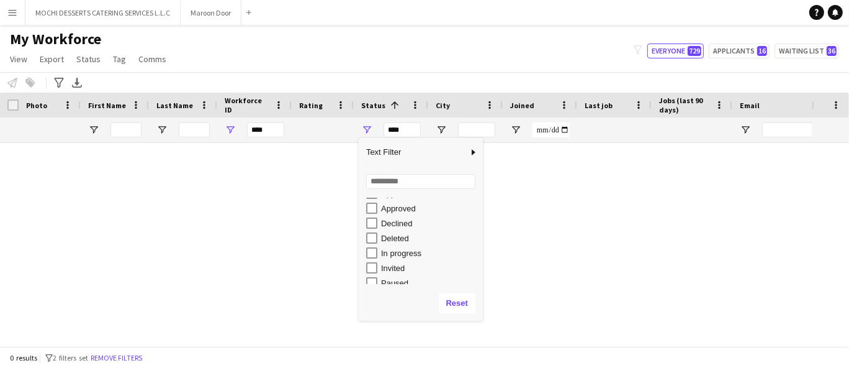
click at [407, 256] on div "In progress" at bounding box center [430, 252] width 98 height 9
type input "**********"
click at [327, 304] on div at bounding box center [406, 239] width 812 height 193
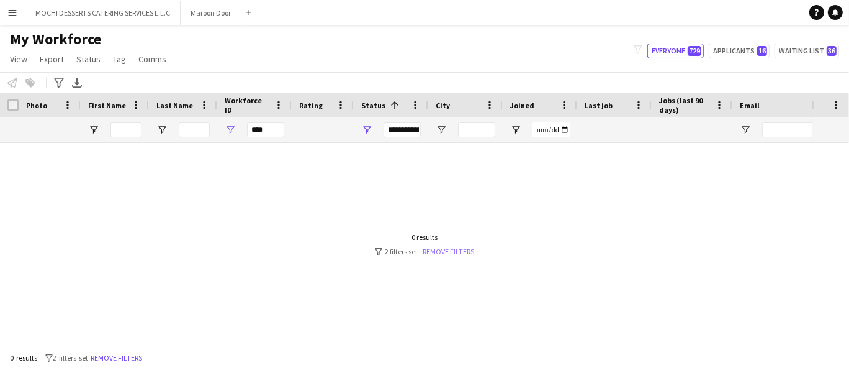
click at [454, 247] on link "Remove filters" at bounding box center [449, 250] width 52 height 9
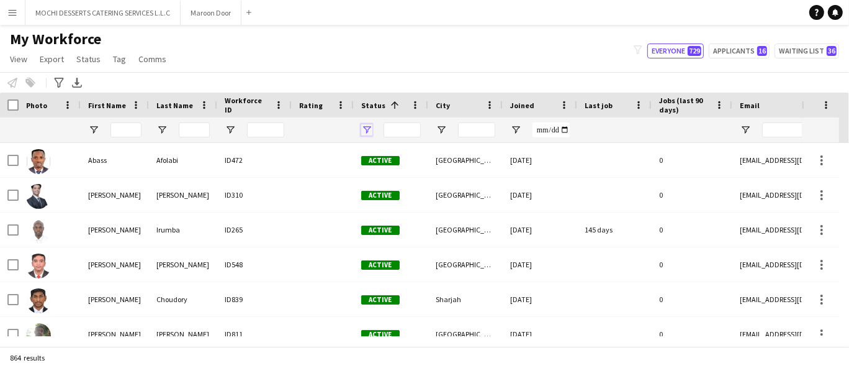
click at [361, 130] on span "Open Filter Menu" at bounding box center [366, 129] width 11 height 11
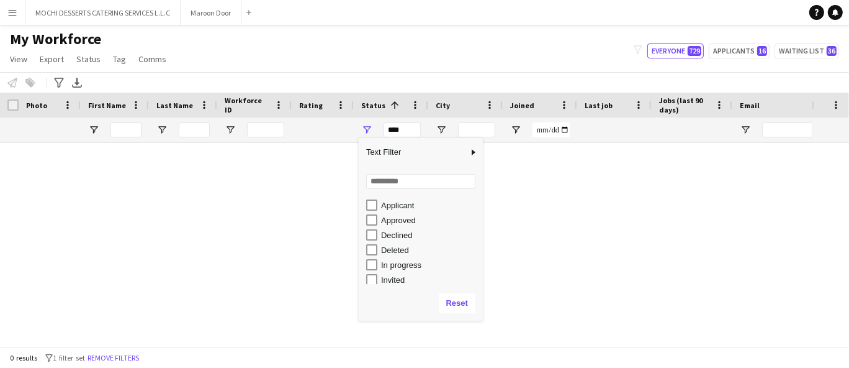
scroll to position [46, 0]
click at [414, 248] on div "In progress" at bounding box center [430, 249] width 98 height 9
type input "**********"
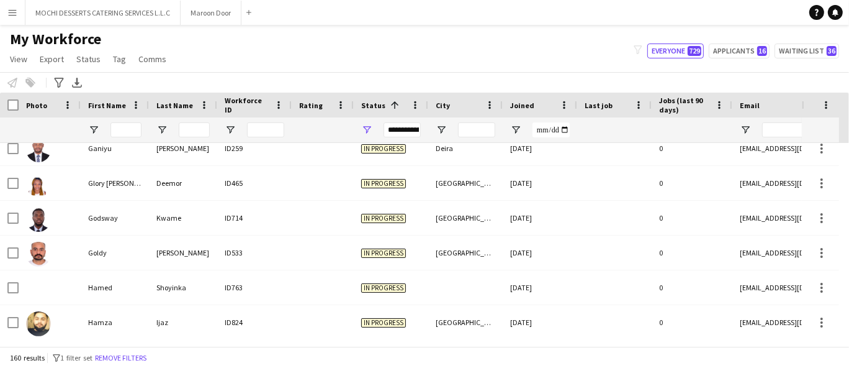
scroll to position [0, 0]
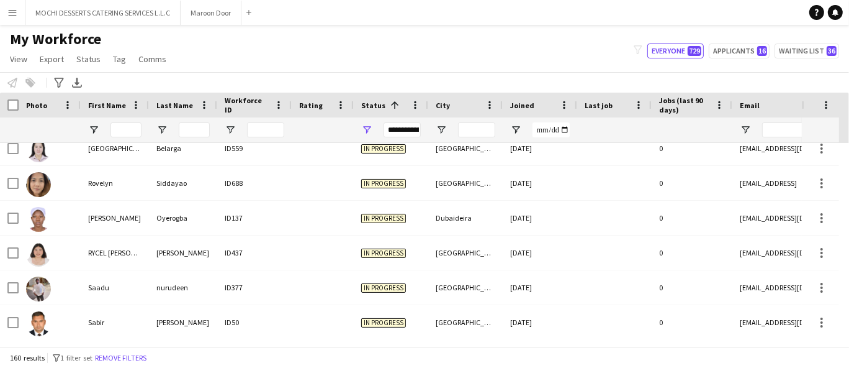
click at [436, 232] on div "Dubaideira" at bounding box center [465, 218] width 75 height 34
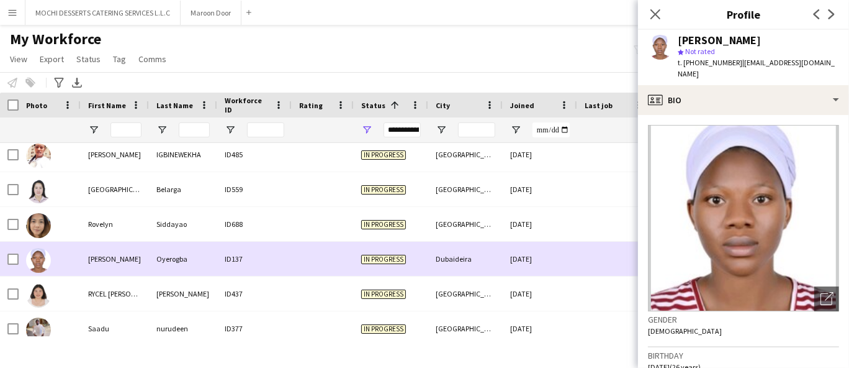
click at [73, 185] on div at bounding box center [50, 189] width 62 height 34
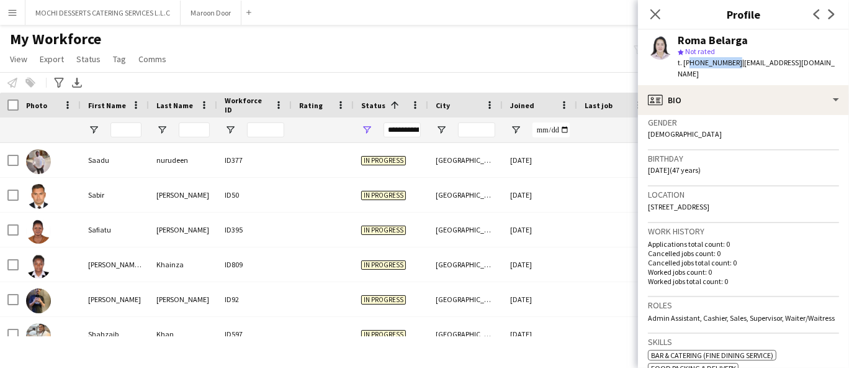
scroll to position [4902, 0]
click at [263, 193] on div "ID50" at bounding box center [254, 195] width 75 height 34
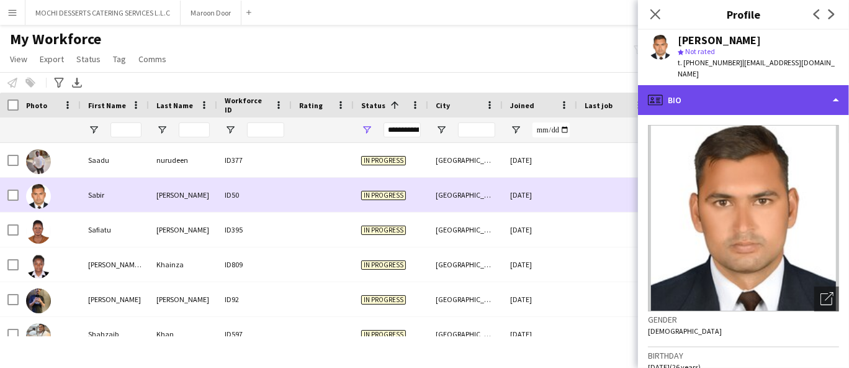
click at [768, 91] on div "profile Bio" at bounding box center [743, 100] width 211 height 30
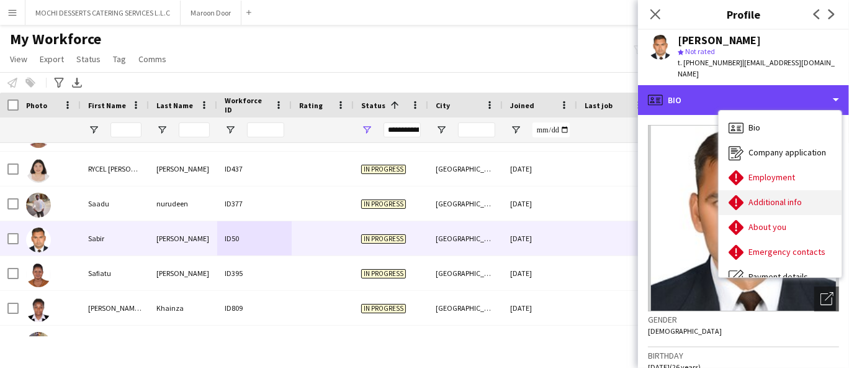
scroll to position [4859, 0]
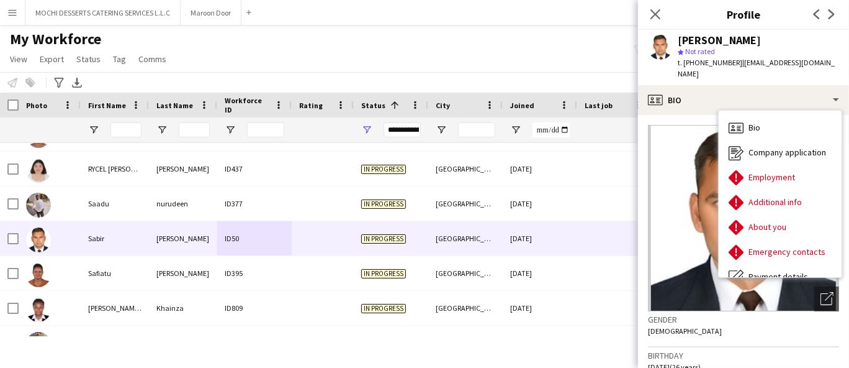
click at [550, 214] on div "[DATE]" at bounding box center [540, 203] width 75 height 34
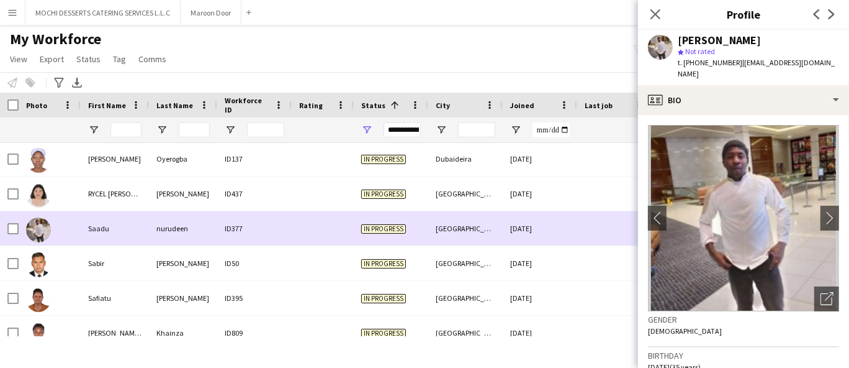
scroll to position [4834, 0]
click at [561, 191] on div "[DATE]" at bounding box center [540, 193] width 75 height 34
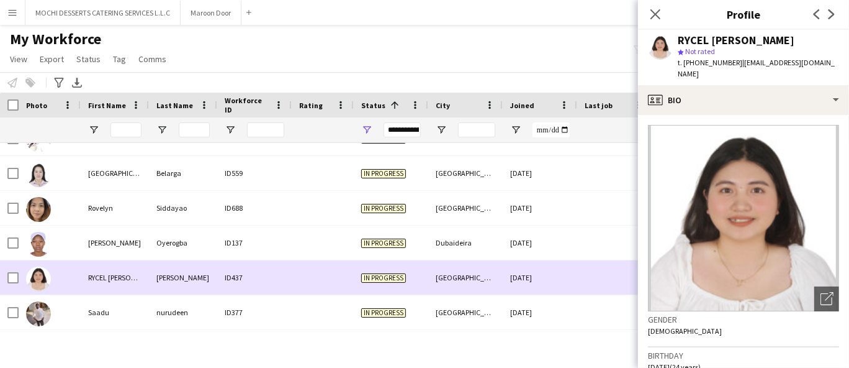
scroll to position [4747, 0]
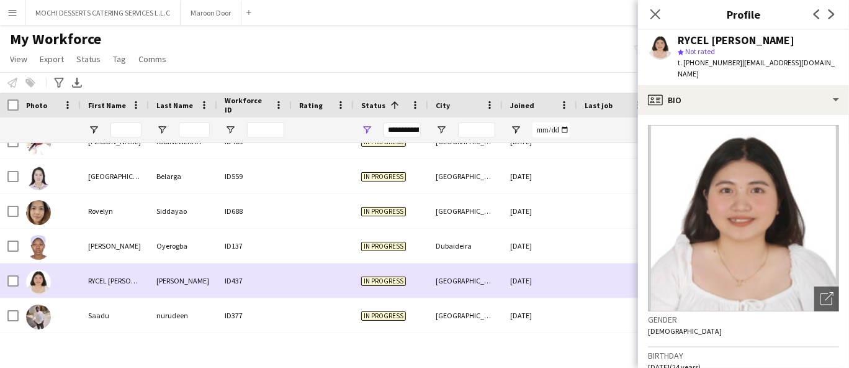
click at [549, 214] on div "[DATE]" at bounding box center [540, 211] width 75 height 34
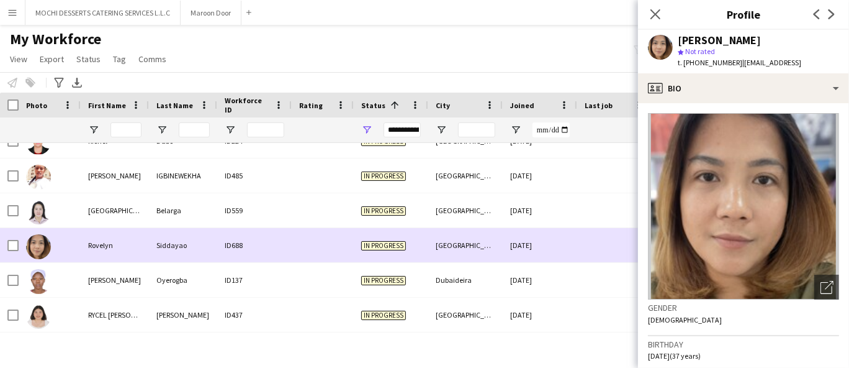
scroll to position [4707, 0]
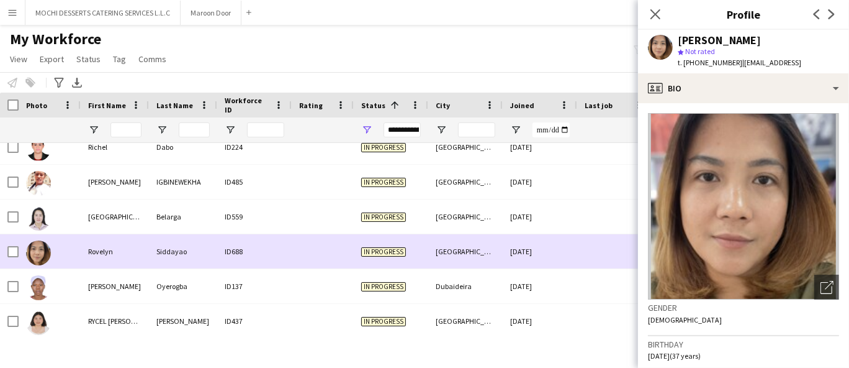
click at [548, 224] on div "[DATE]" at bounding box center [540, 216] width 75 height 34
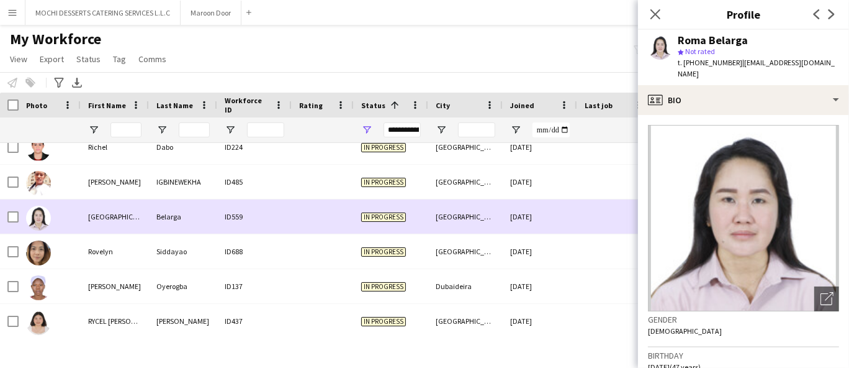
click at [562, 188] on div "[DATE]" at bounding box center [540, 182] width 75 height 34
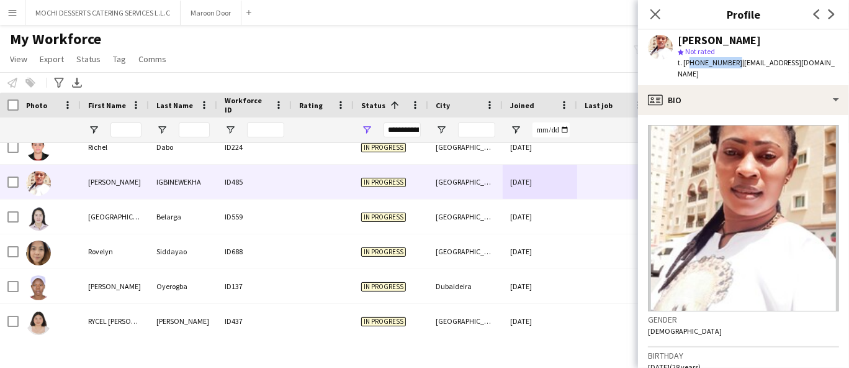
copy span "971563440374"
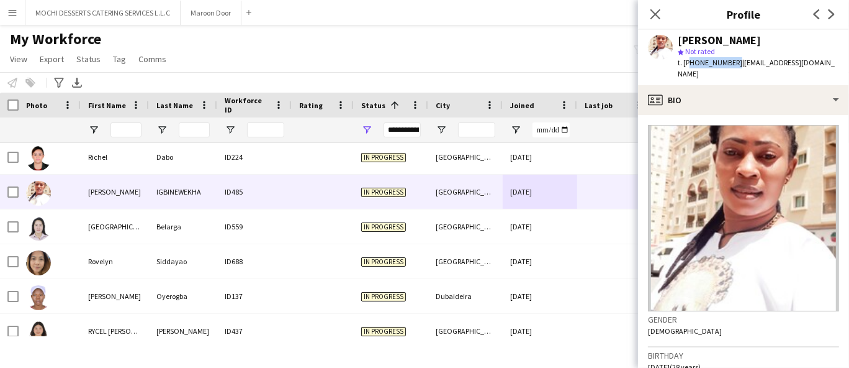
scroll to position [4695, 0]
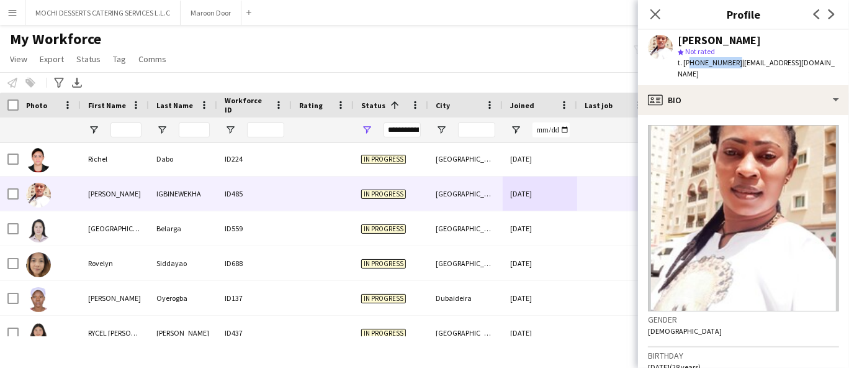
click at [571, 172] on div "[DATE]" at bounding box center [540, 159] width 75 height 34
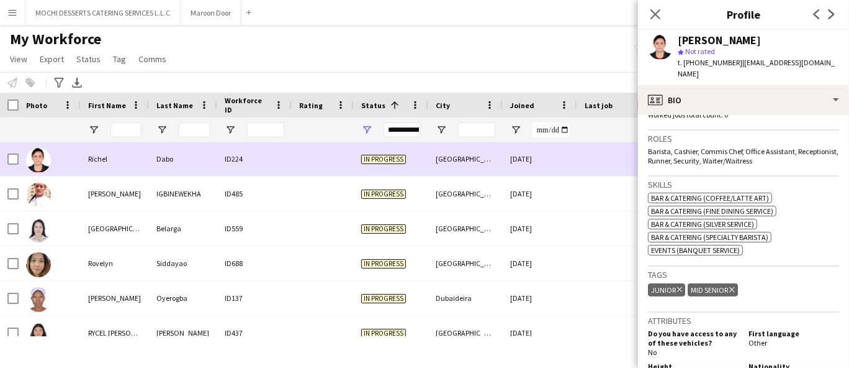
scroll to position [366, 0]
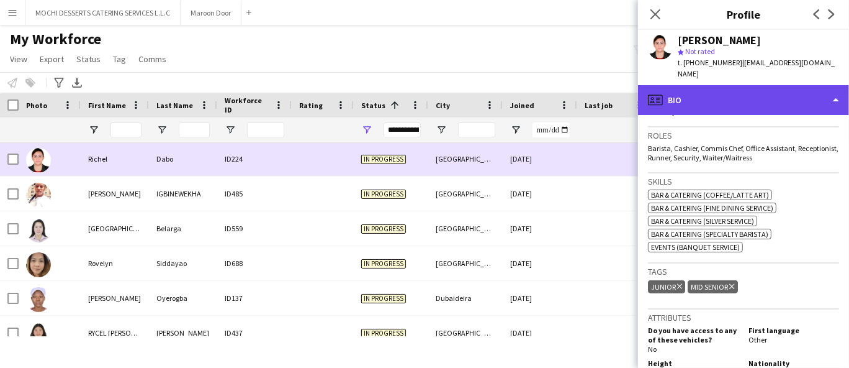
click at [769, 88] on div "profile Bio" at bounding box center [743, 100] width 211 height 30
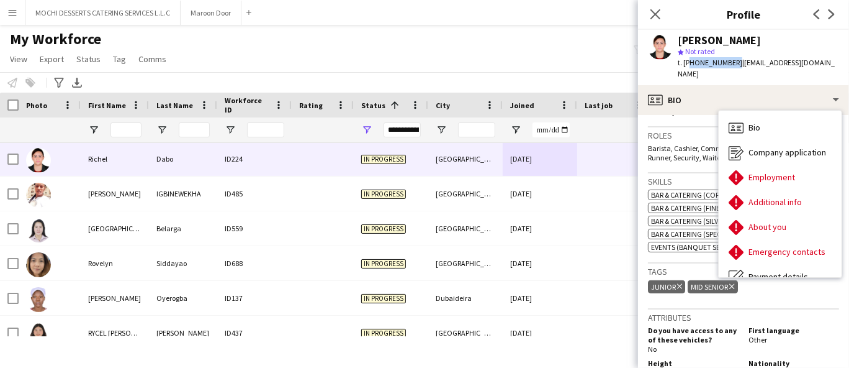
copy span "971563427946"
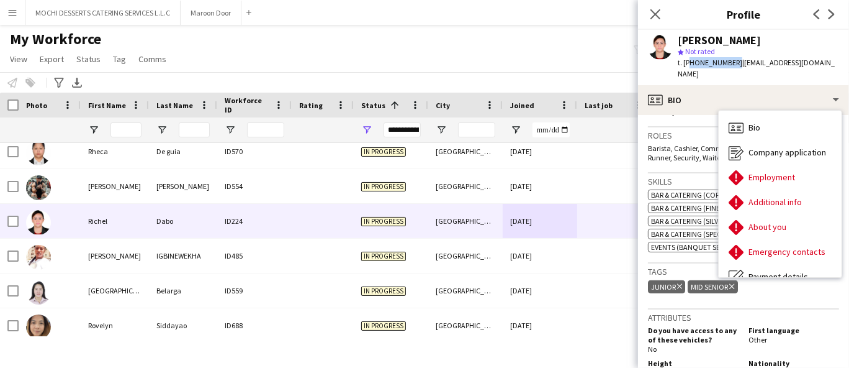
scroll to position [4630, 0]
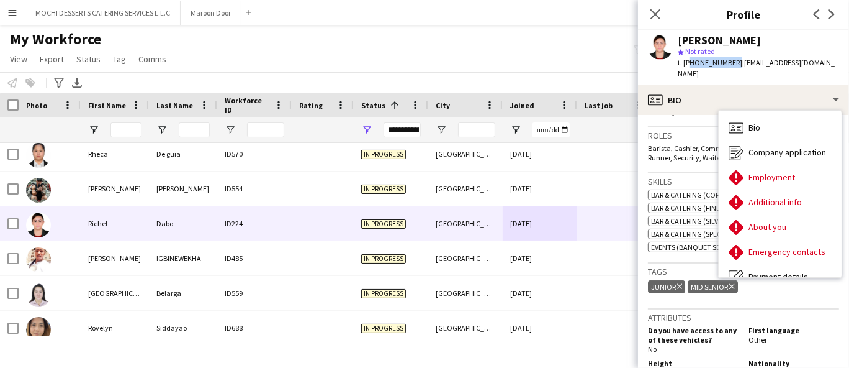
click at [282, 202] on div "ID554" at bounding box center [254, 188] width 75 height 34
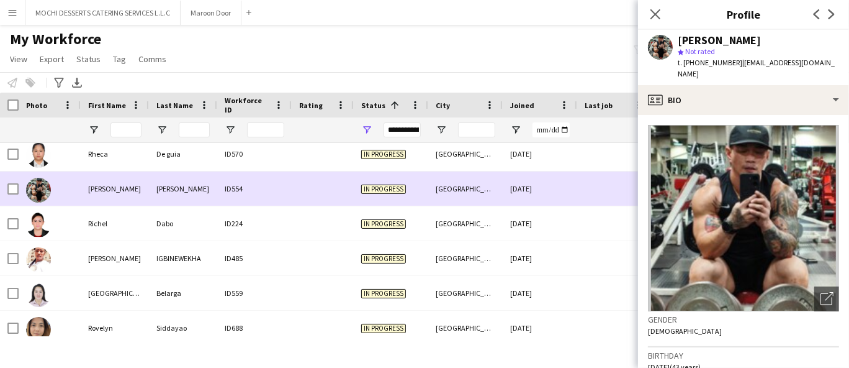
click at [488, 171] on div "[GEOGRAPHIC_DATA]" at bounding box center [465, 188] width 75 height 34
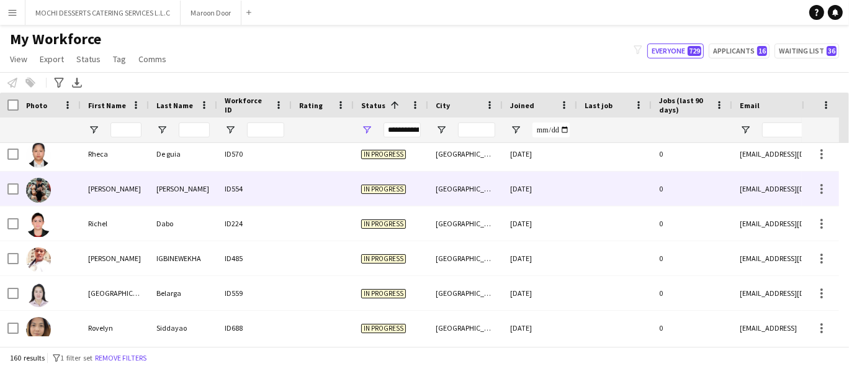
click at [558, 192] on div "[DATE]" at bounding box center [540, 188] width 75 height 34
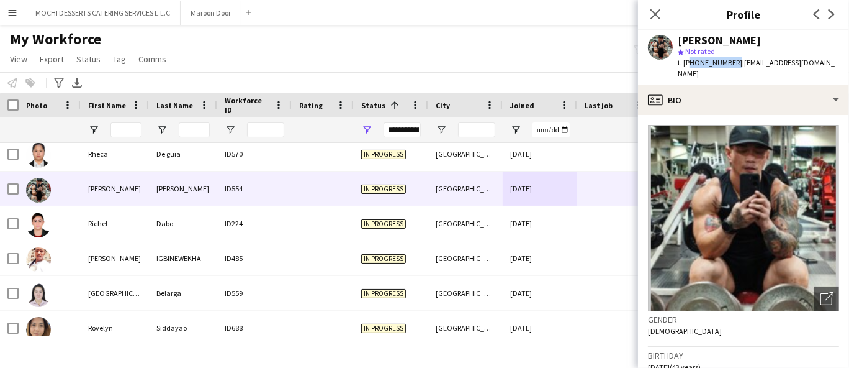
copy span "971585745996"
click at [784, 193] on img at bounding box center [743, 218] width 191 height 186
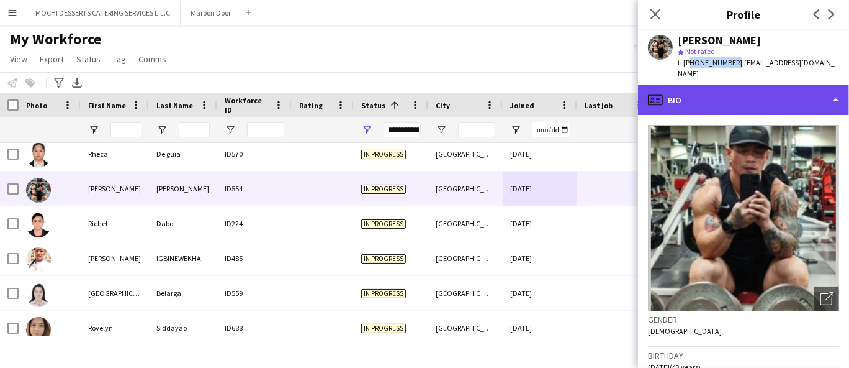
click at [776, 85] on div "profile Bio" at bounding box center [743, 100] width 211 height 30
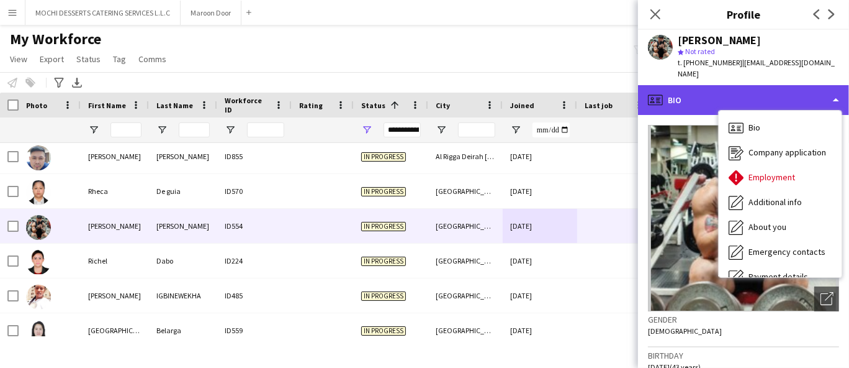
scroll to position [4592, 0]
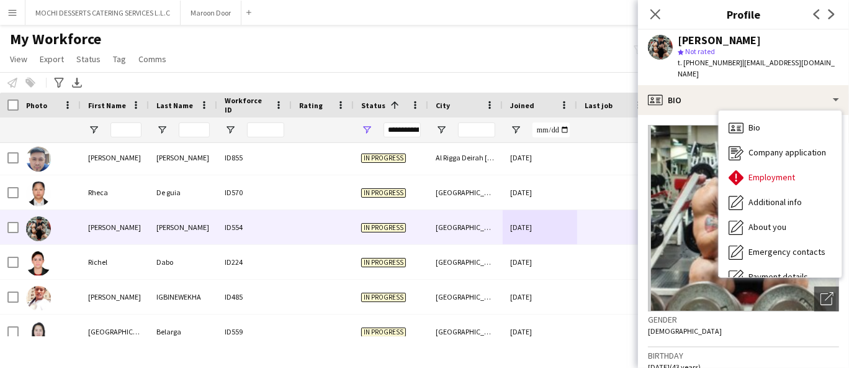
click at [235, 191] on div "ID570" at bounding box center [254, 192] width 75 height 34
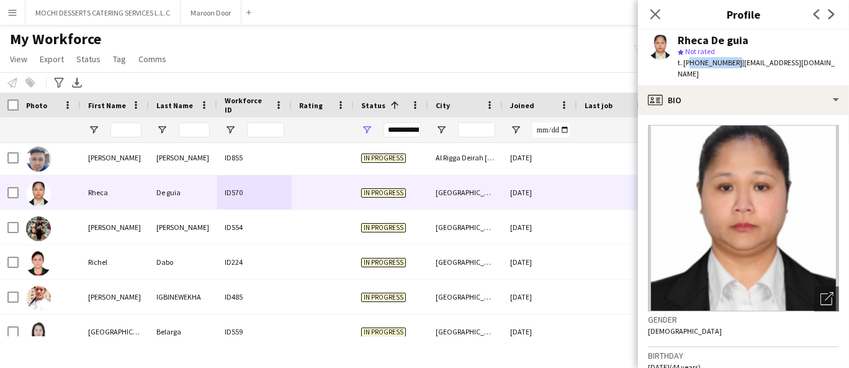
copy span "971566921134"
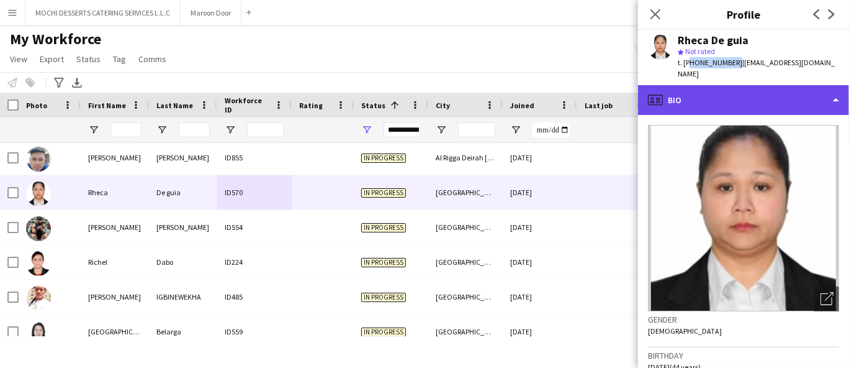
click at [736, 89] on div "profile Bio" at bounding box center [743, 100] width 211 height 30
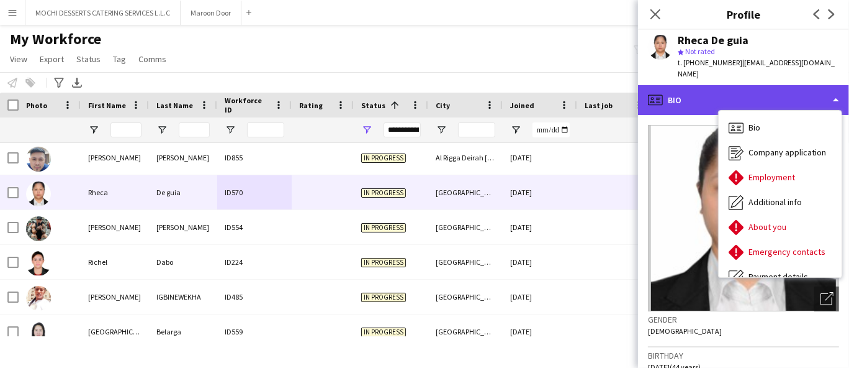
click at [792, 85] on div "profile Bio" at bounding box center [743, 100] width 211 height 30
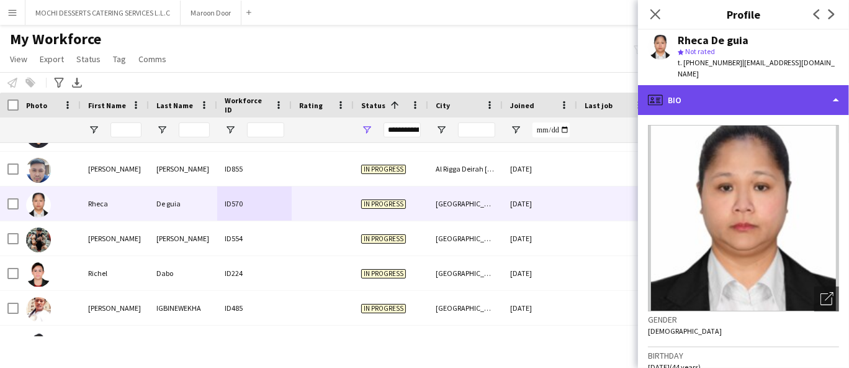
scroll to position [4594, 0]
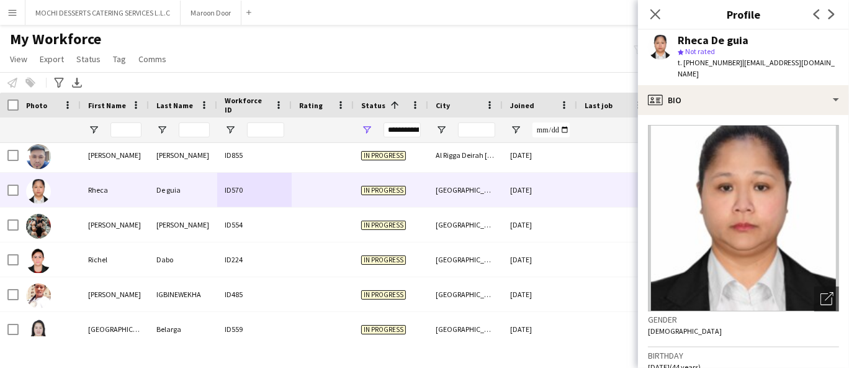
click at [230, 256] on div "ID224" at bounding box center [254, 259] width 75 height 34
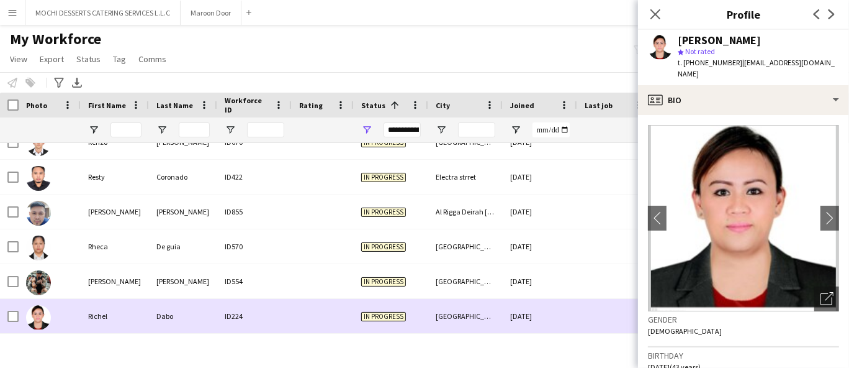
scroll to position [4531, 0]
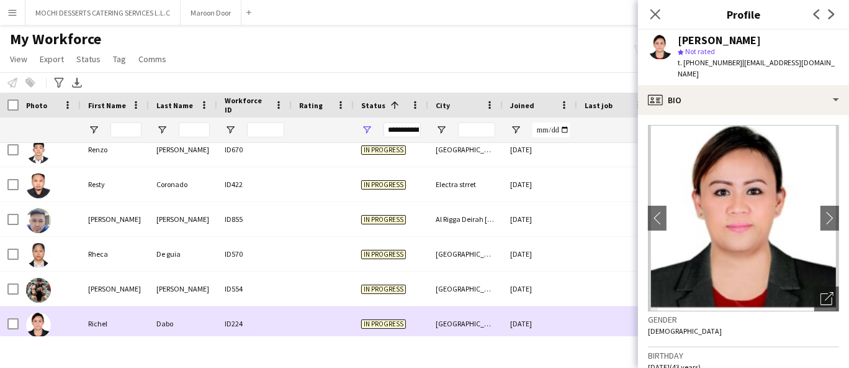
click at [372, 210] on div "In progress" at bounding box center [391, 219] width 75 height 34
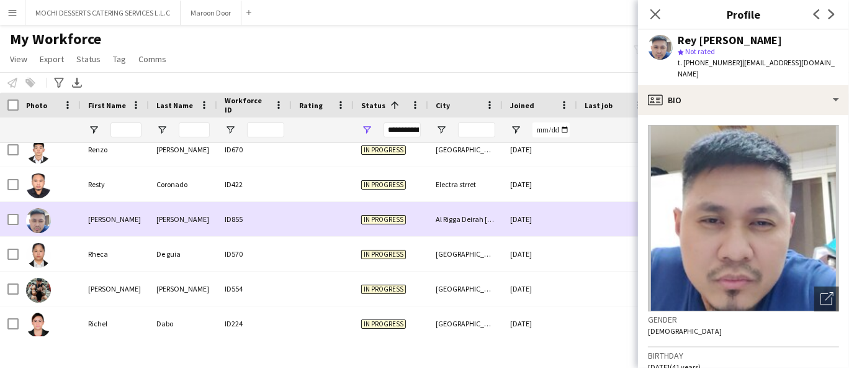
click at [382, 196] on div "In progress" at bounding box center [391, 184] width 75 height 34
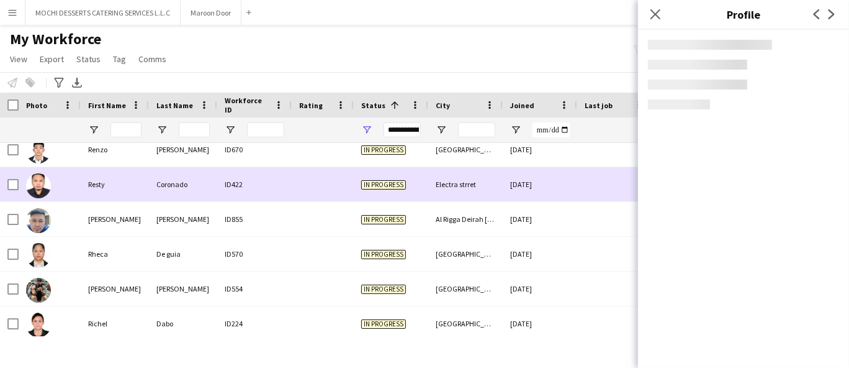
click at [357, 231] on div "In progress" at bounding box center [391, 219] width 75 height 34
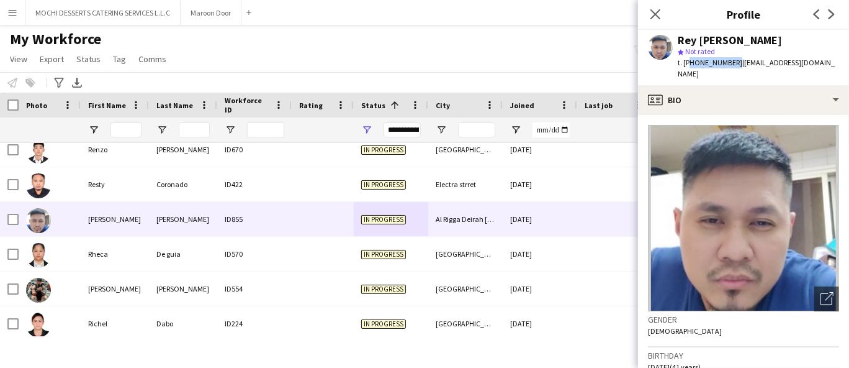
copy span "971521463881"
click at [107, 175] on div "Resty" at bounding box center [115, 184] width 68 height 34
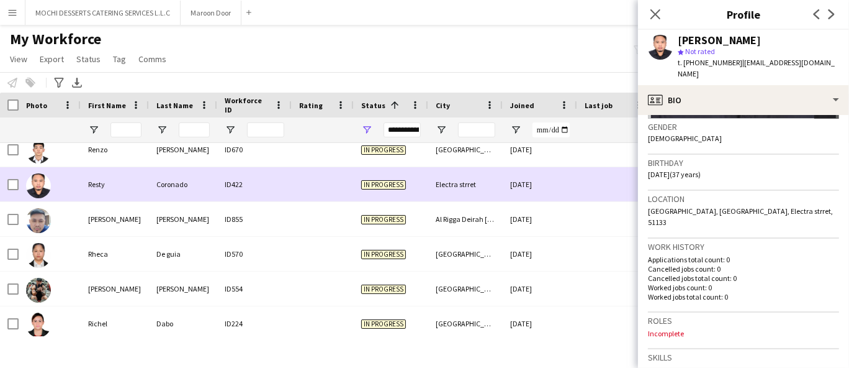
scroll to position [193, 0]
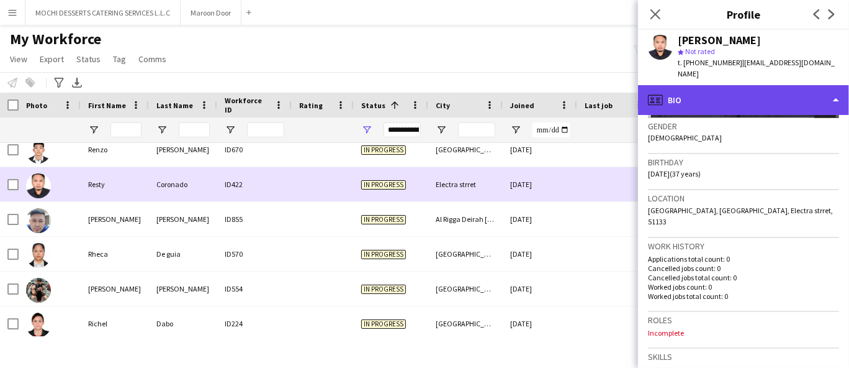
click at [769, 85] on div "profile Bio" at bounding box center [743, 100] width 211 height 30
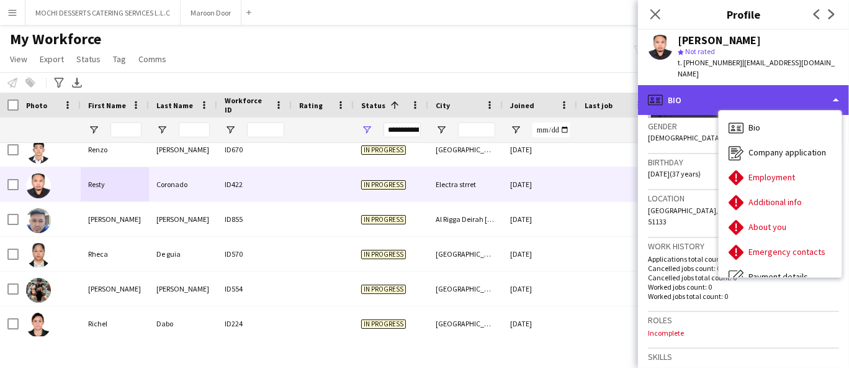
click at [811, 85] on div "profile Bio" at bounding box center [743, 100] width 211 height 30
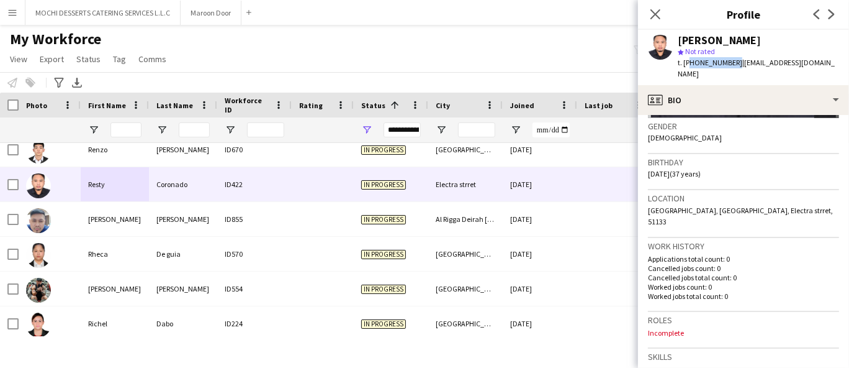
copy span "971563658885"
click at [54, 322] on div at bounding box center [50, 323] width 62 height 34
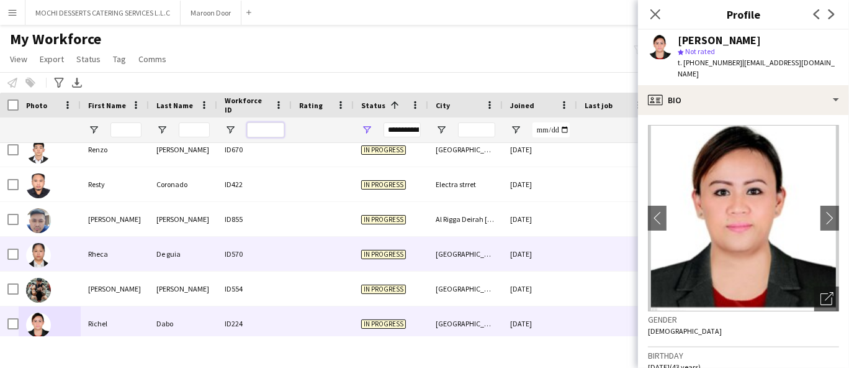
click at [275, 127] on input "Workforce ID Filter Input" at bounding box center [265, 129] width 37 height 15
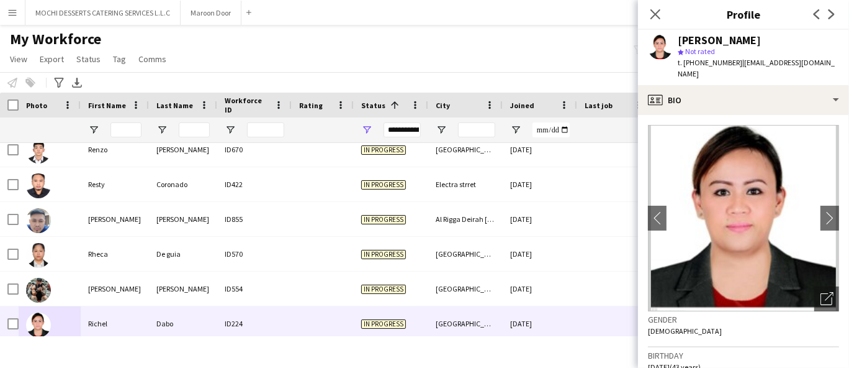
click at [330, 191] on div at bounding box center [323, 184] width 62 height 34
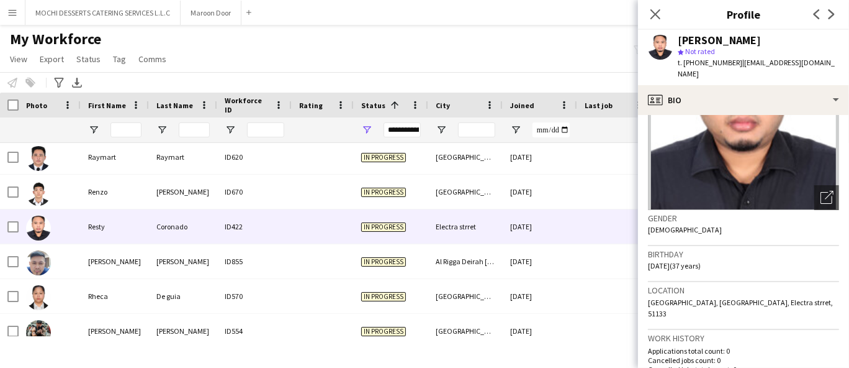
scroll to position [4486, 0]
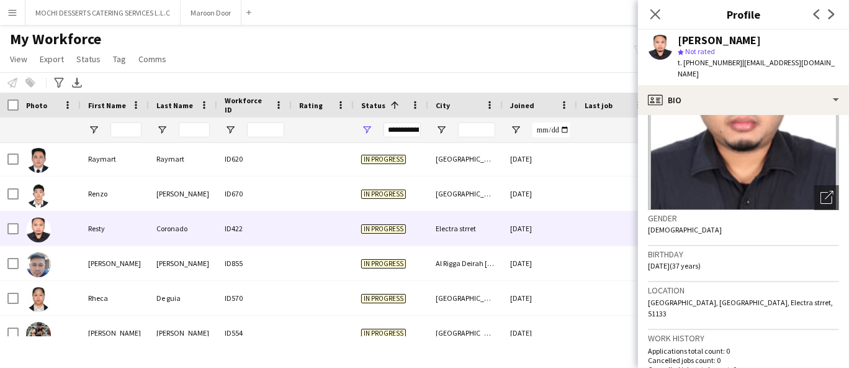
click at [325, 191] on div at bounding box center [323, 193] width 62 height 34
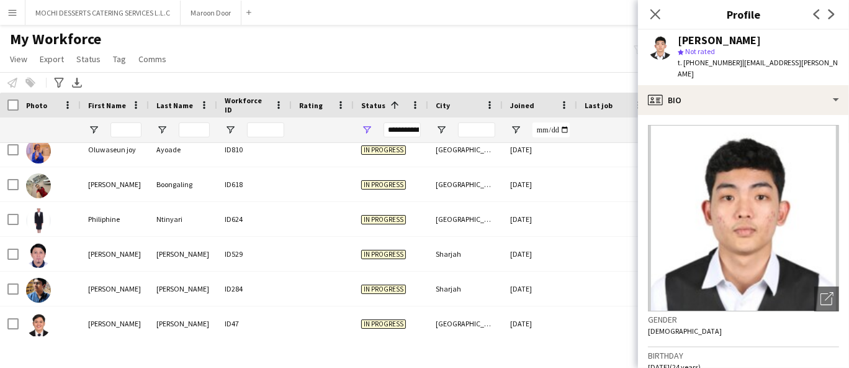
scroll to position [4243, 0]
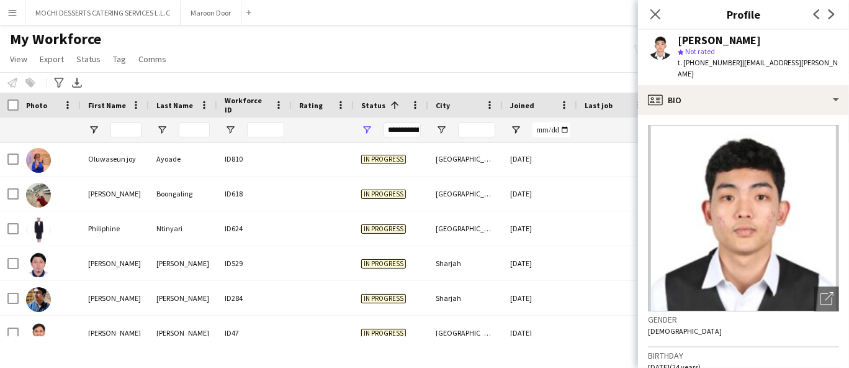
click at [21, 102] on div "Photo" at bounding box center [50, 105] width 62 height 25
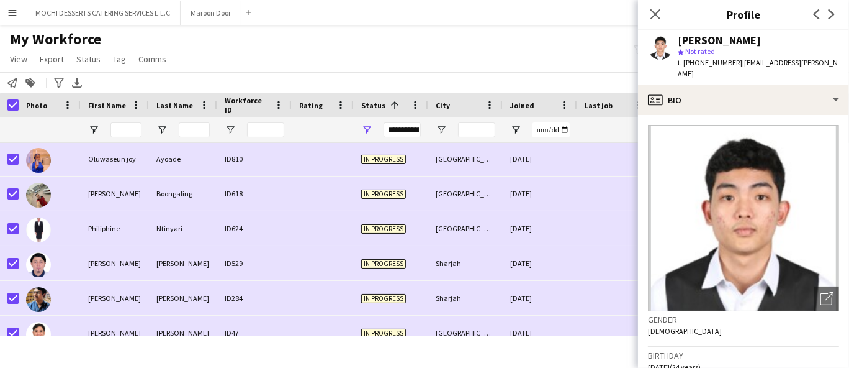
click at [546, 38] on div "My Workforce View Views Default view New view Update view Delete view Edit name…" at bounding box center [424, 51] width 849 height 42
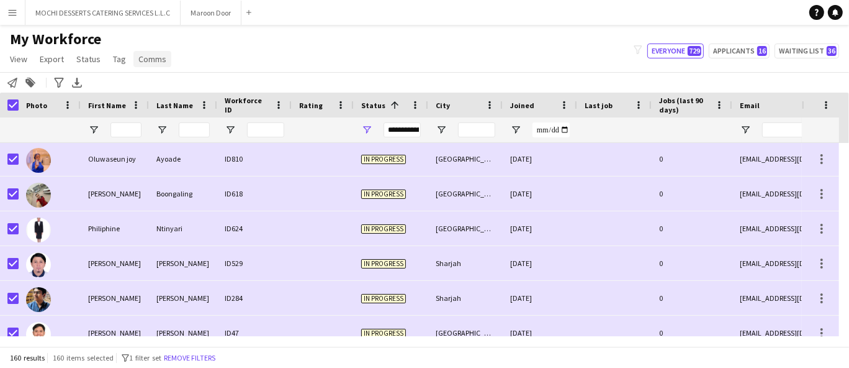
click at [146, 63] on span "Comms" at bounding box center [152, 58] width 28 height 11
click at [184, 88] on span "Send notification" at bounding box center [173, 85] width 63 height 11
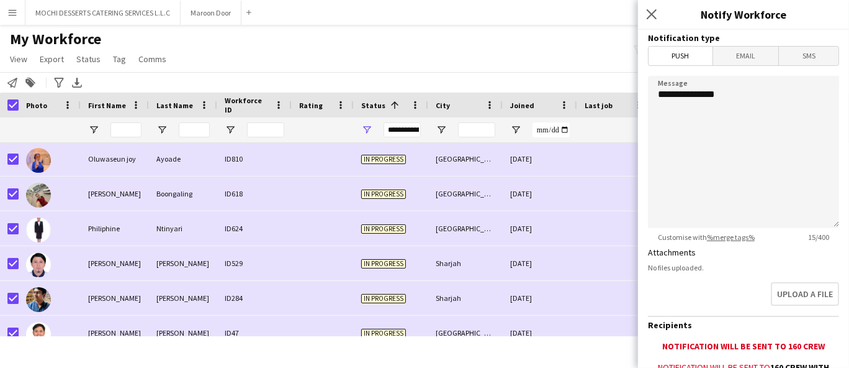
click at [752, 55] on span "Email" at bounding box center [746, 56] width 66 height 19
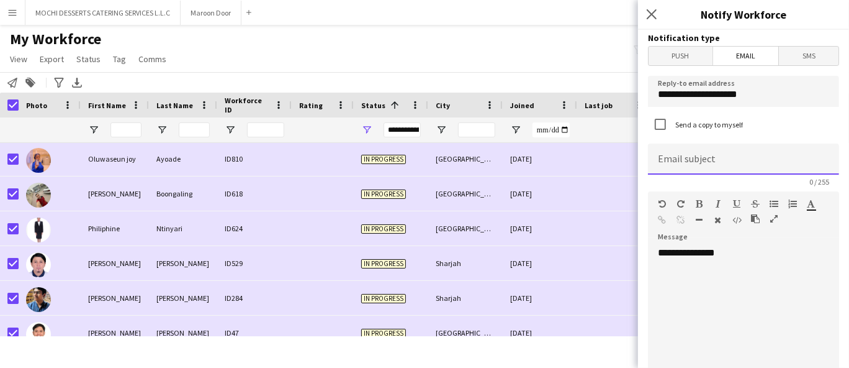
click at [723, 161] on input at bounding box center [743, 158] width 191 height 31
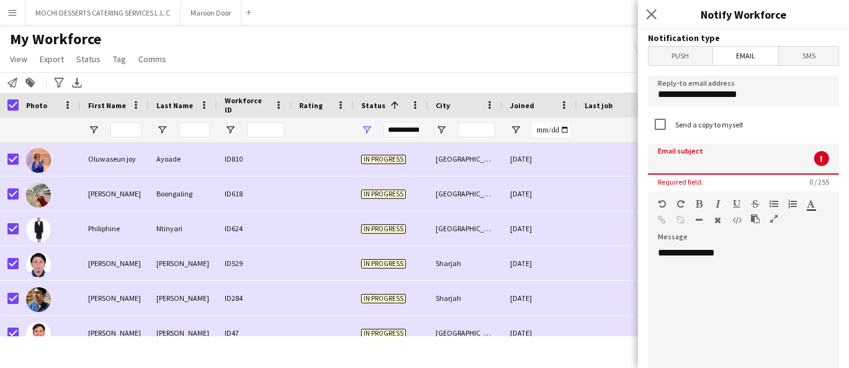
click at [694, 277] on div "**********" at bounding box center [738, 320] width 181 height 149
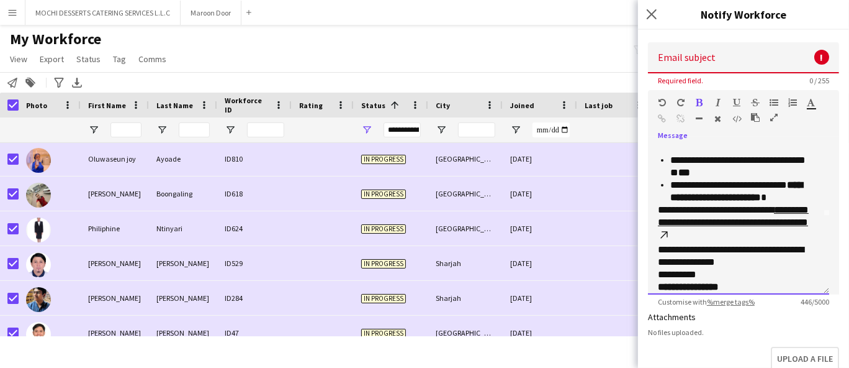
scroll to position [155, 0]
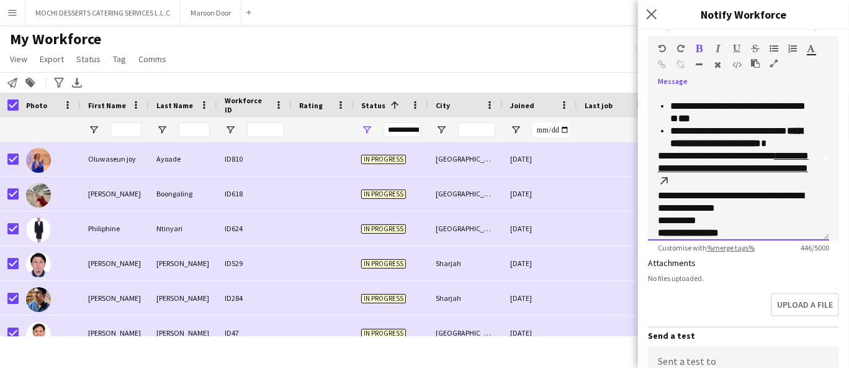
click at [754, 209] on p "**********" at bounding box center [733, 201] width 151 height 25
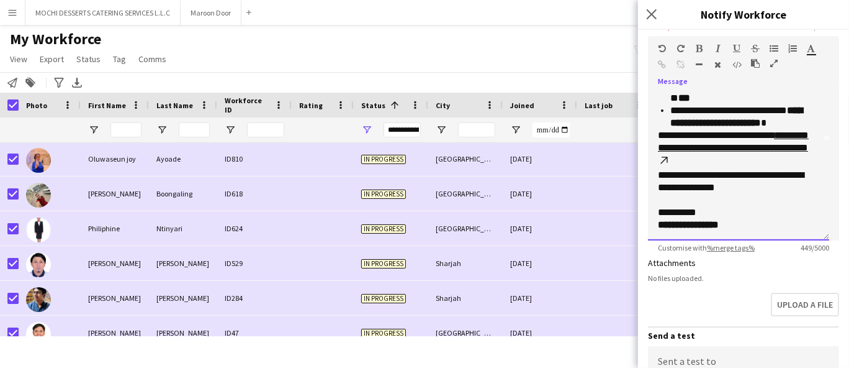
click at [703, 232] on div "**********" at bounding box center [738, 165] width 181 height 149
click at [700, 226] on strong "**********" at bounding box center [688, 224] width 61 height 9
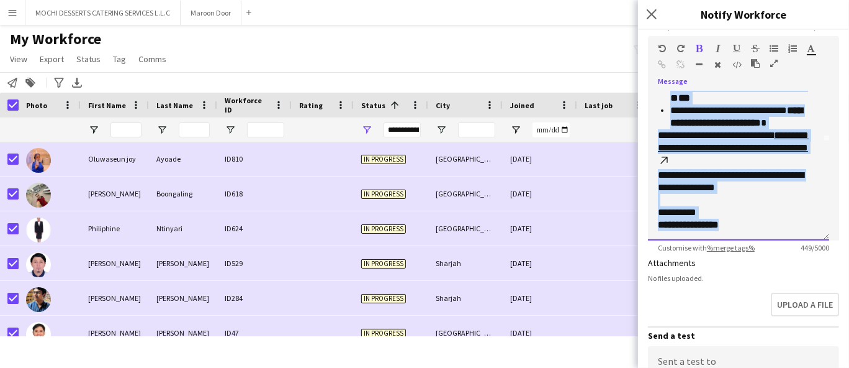
click at [691, 234] on div "**********" at bounding box center [738, 165] width 181 height 149
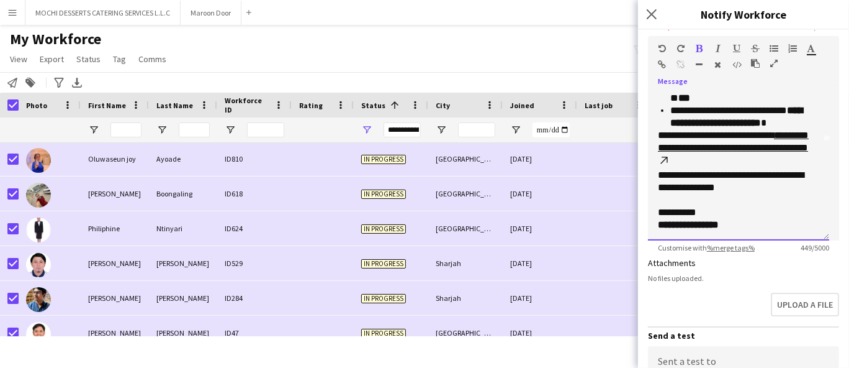
click at [718, 225] on strong "**********" at bounding box center [688, 224] width 61 height 9
click at [718, 226] on strong "**********" at bounding box center [688, 224] width 61 height 9
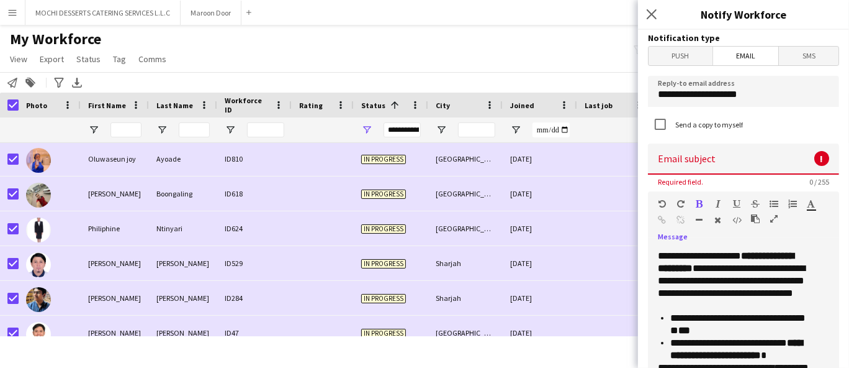
scroll to position [27, 0]
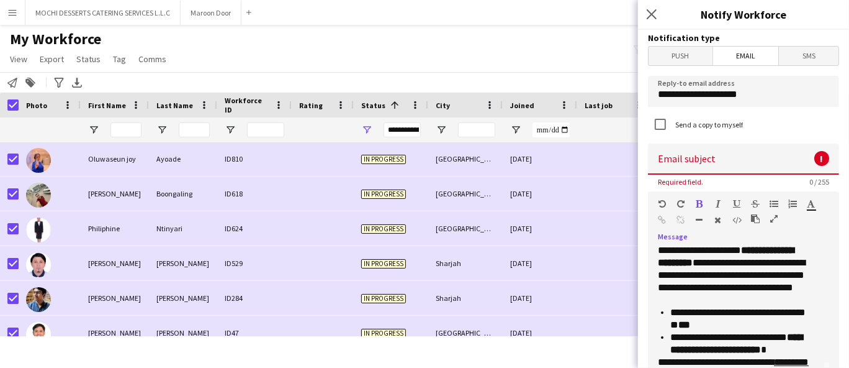
click at [724, 161] on input at bounding box center [743, 158] width 191 height 31
paste input "**********"
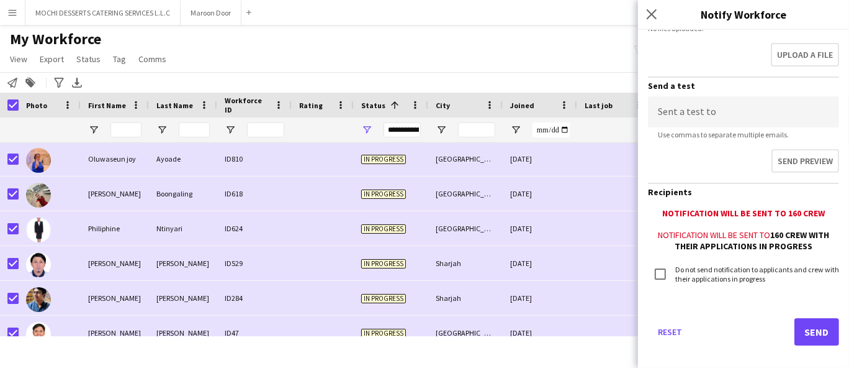
scroll to position [413, 0]
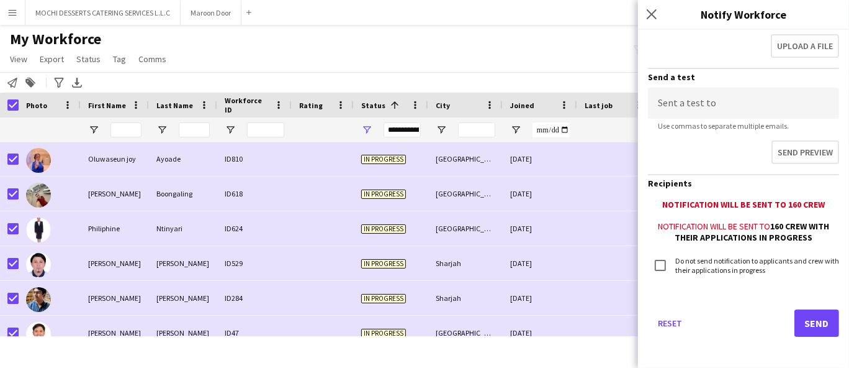
type input "**********"
click at [807, 322] on button "Send" at bounding box center [817, 322] width 45 height 27
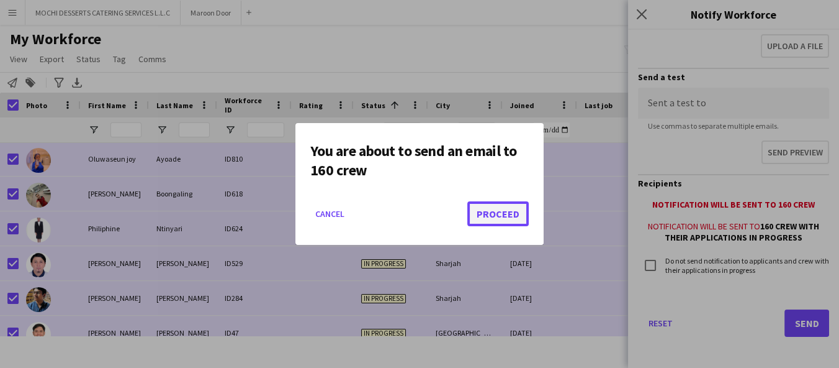
click at [500, 219] on button "Proceed" at bounding box center [498, 213] width 61 height 25
